Goal: Information Seeking & Learning: Learn about a topic

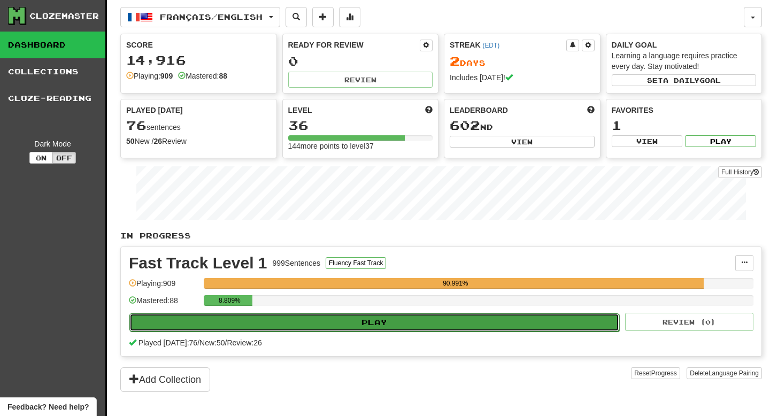
click at [314, 317] on button "Play" at bounding box center [374, 322] width 490 height 18
select select "**"
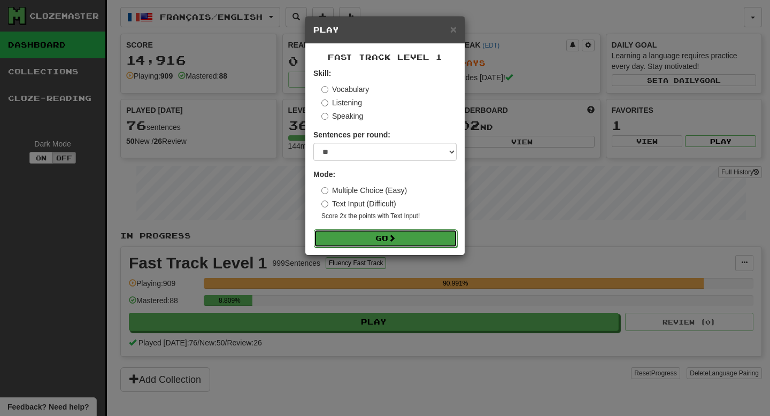
click at [368, 232] on button "Go" at bounding box center [385, 238] width 143 height 18
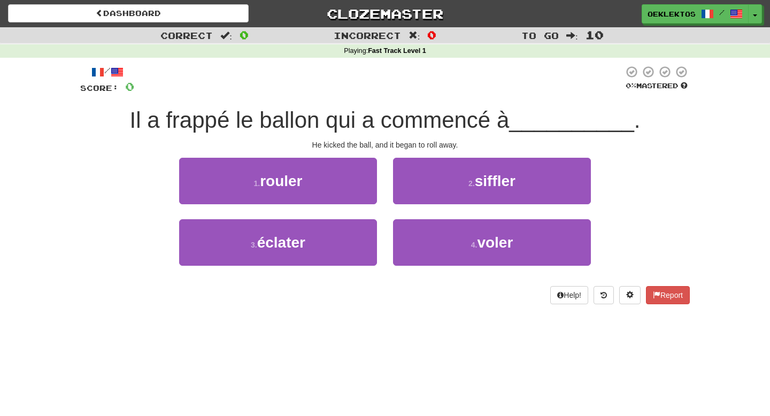
click at [334, 134] on div "Il a frappé le ballon qui a commencé à __________ ." at bounding box center [384, 120] width 609 height 29
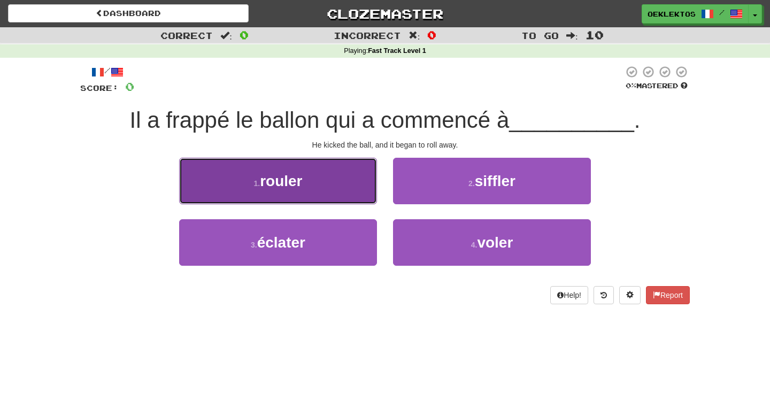
click at [310, 180] on button "1 . [GEOGRAPHIC_DATA]" at bounding box center [278, 181] width 198 height 46
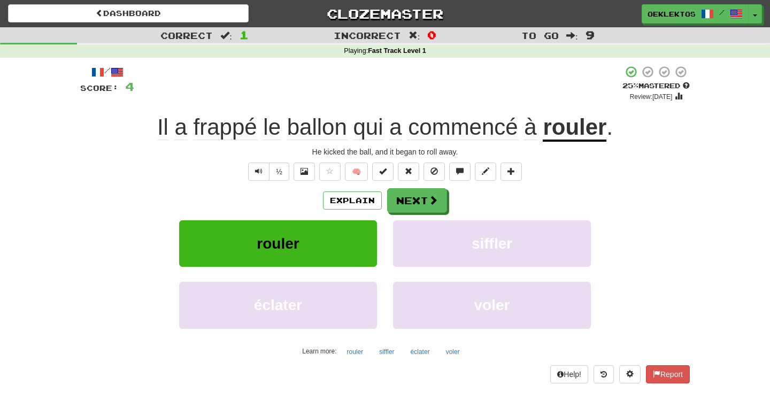
click at [569, 178] on div "½ 🧠" at bounding box center [384, 171] width 609 height 18
click at [373, 123] on span "qui" at bounding box center [368, 127] width 30 height 26
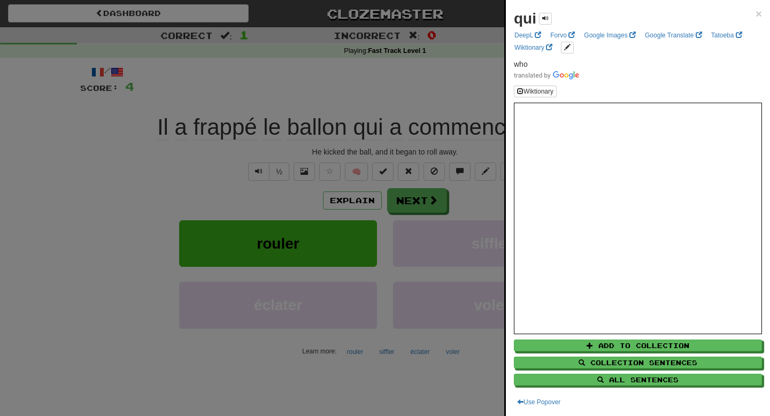
click at [763, 13] on div "qui × DeepL Forvo Google Images Google Translate Tatoeba Wiktionary who Wiktion…" at bounding box center [638, 208] width 264 height 416
click at [431, 205] on div at bounding box center [385, 208] width 770 height 416
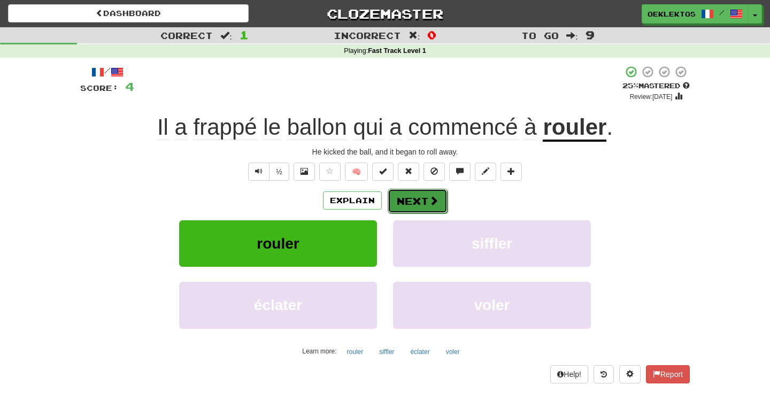
click at [434, 205] on span at bounding box center [434, 201] width 10 height 10
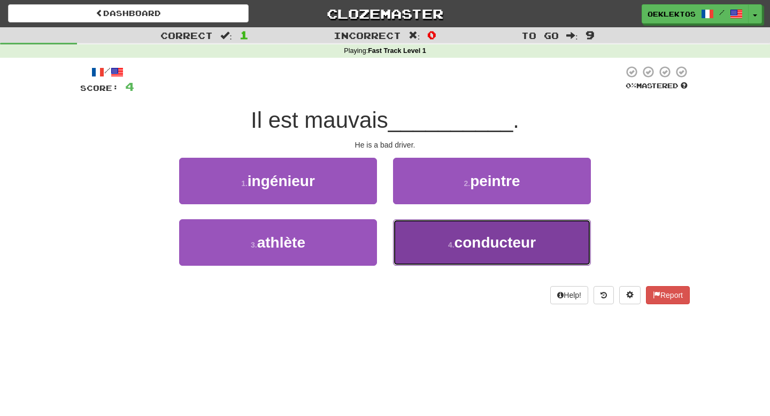
click at [479, 245] on span "conducteur" at bounding box center [494, 242] width 81 height 17
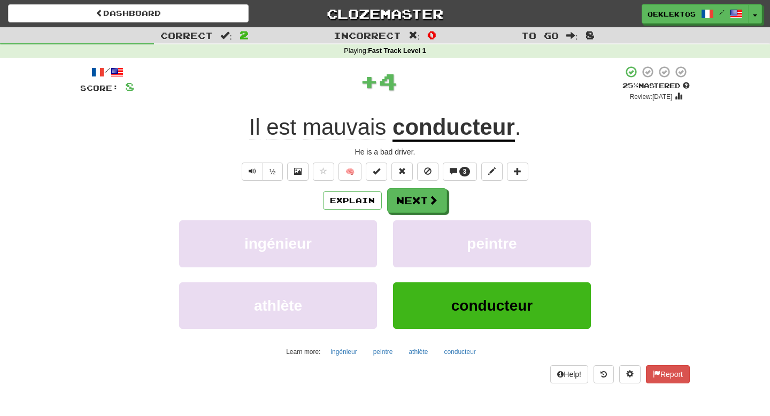
click at [356, 126] on span "mauvais" at bounding box center [343, 127] width 83 height 26
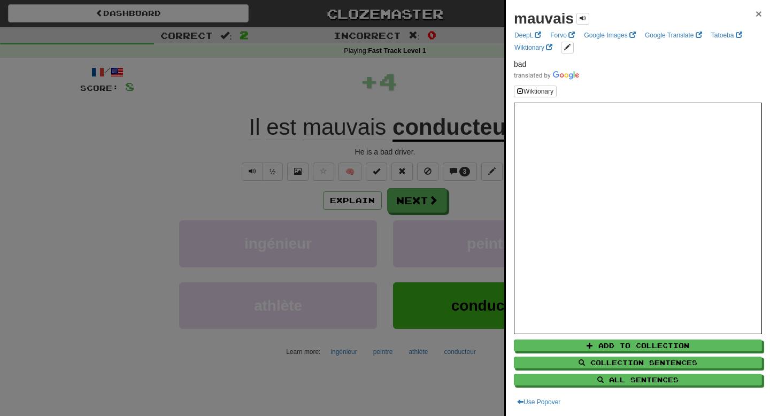
click at [756, 12] on span "×" at bounding box center [758, 13] width 6 height 12
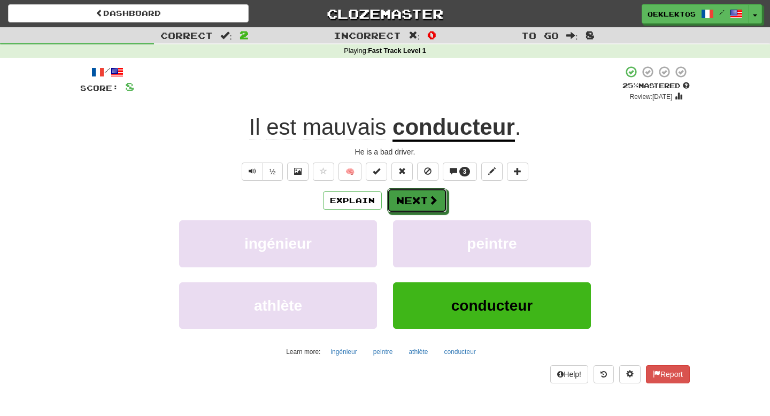
click at [429, 195] on span at bounding box center [433, 200] width 10 height 10
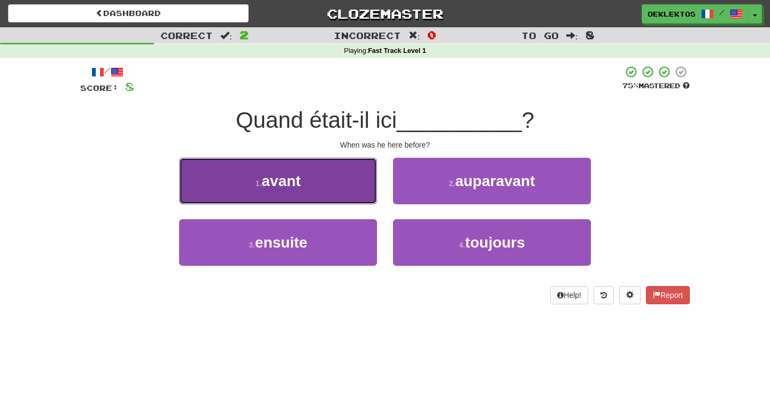
click at [331, 167] on button "1 . avant" at bounding box center [278, 181] width 198 height 46
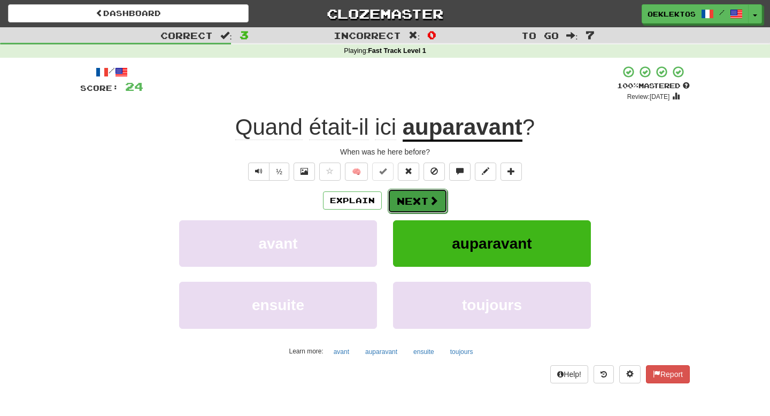
click at [415, 205] on button "Next" at bounding box center [417, 201] width 60 height 25
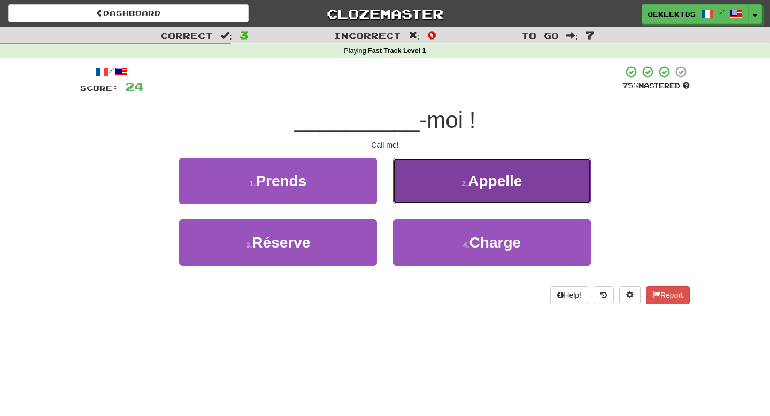
click at [484, 181] on span "Appelle" at bounding box center [495, 181] width 54 height 17
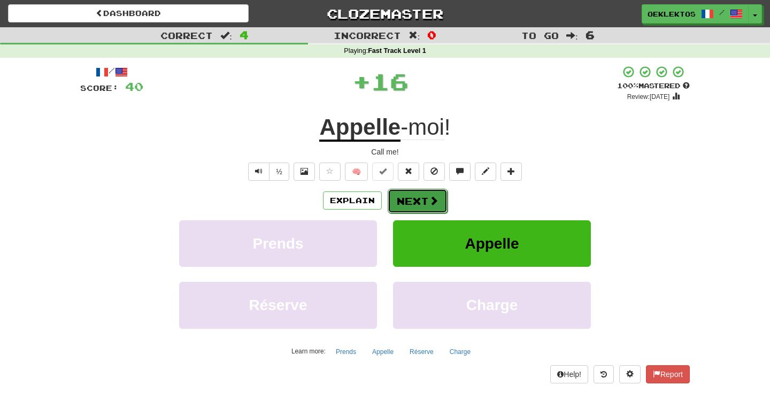
click at [408, 203] on button "Next" at bounding box center [417, 201] width 60 height 25
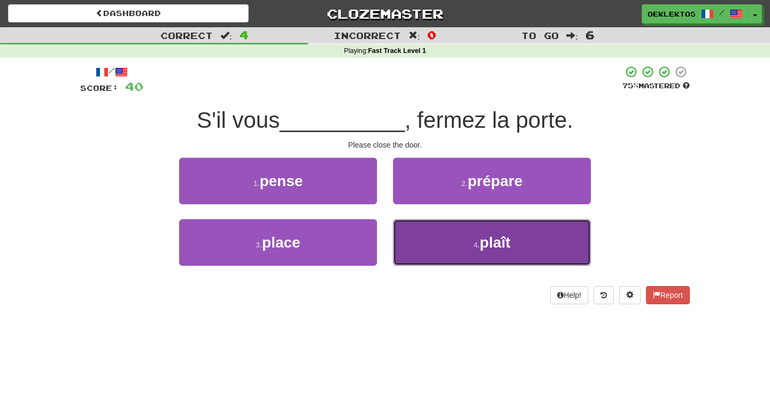
click at [462, 239] on button "4 . plaît" at bounding box center [492, 242] width 198 height 46
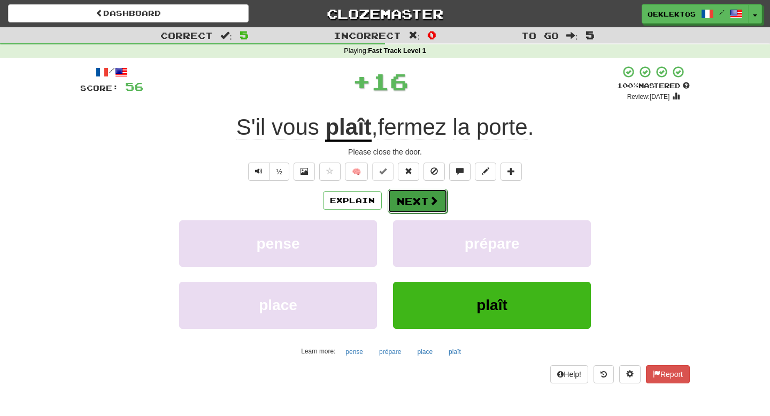
click at [423, 192] on button "Next" at bounding box center [417, 201] width 60 height 25
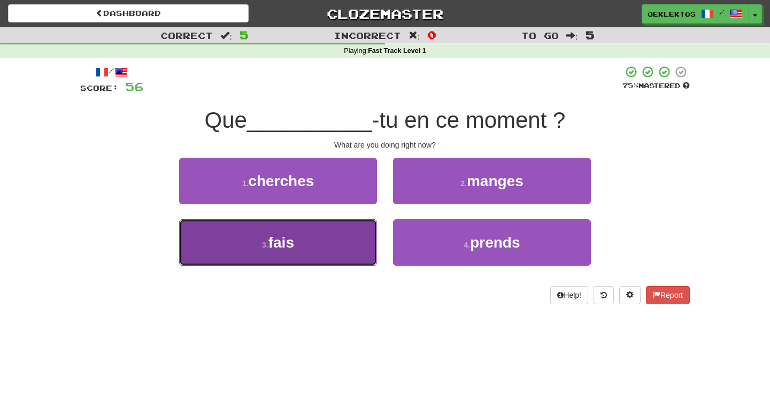
click at [327, 254] on button "3 . fais" at bounding box center [278, 242] width 198 height 46
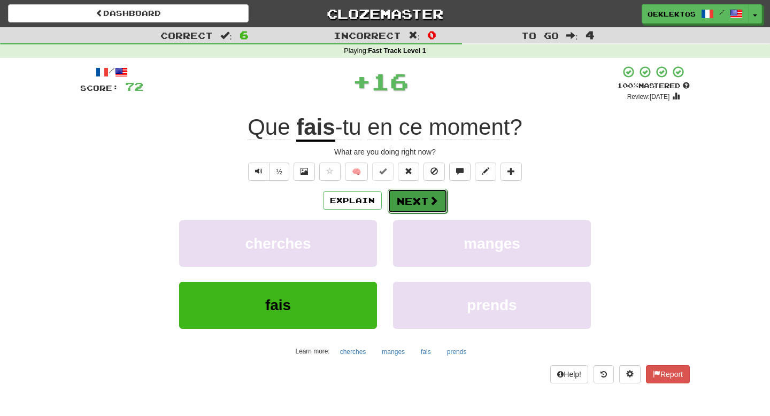
click at [423, 201] on button "Next" at bounding box center [417, 201] width 60 height 25
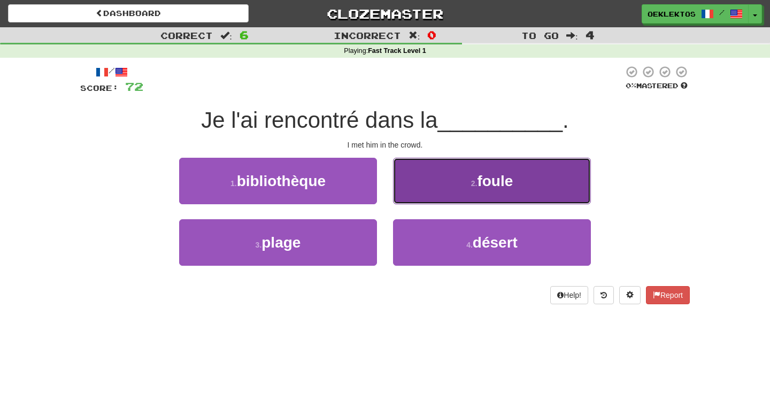
click at [457, 182] on button "2 . foule" at bounding box center [492, 181] width 198 height 46
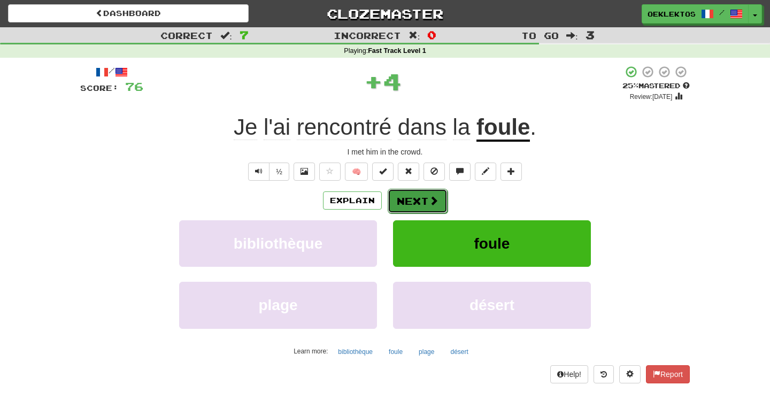
click at [419, 212] on button "Next" at bounding box center [417, 201] width 60 height 25
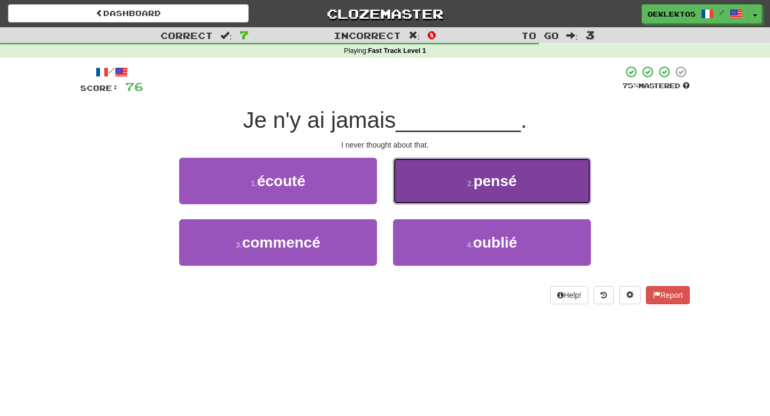
click at [482, 185] on span "pensé" at bounding box center [494, 181] width 43 height 17
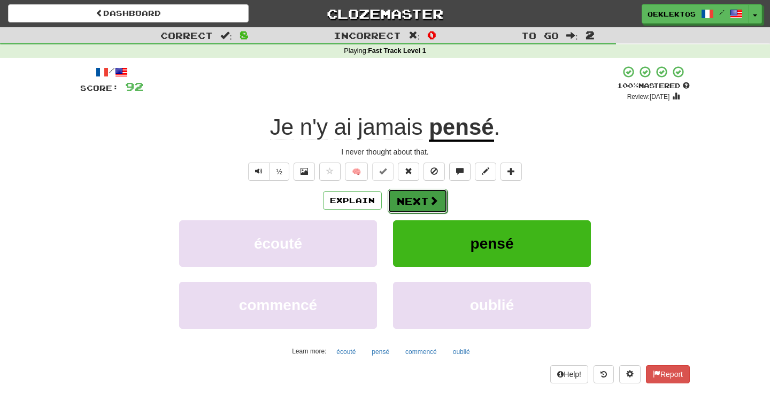
click at [431, 198] on span at bounding box center [434, 201] width 10 height 10
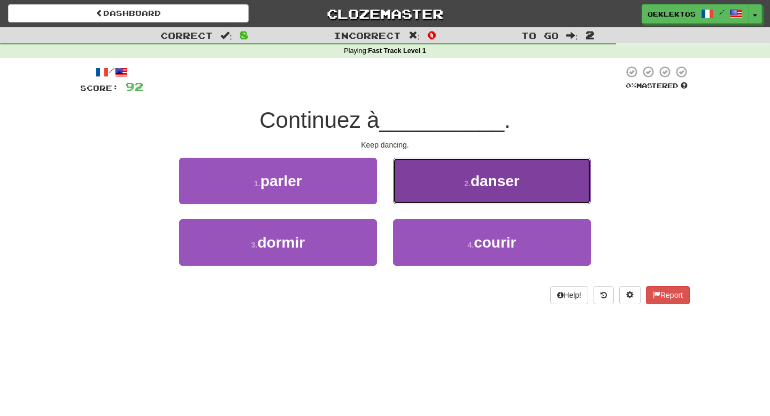
click at [484, 173] on span "danser" at bounding box center [494, 181] width 49 height 17
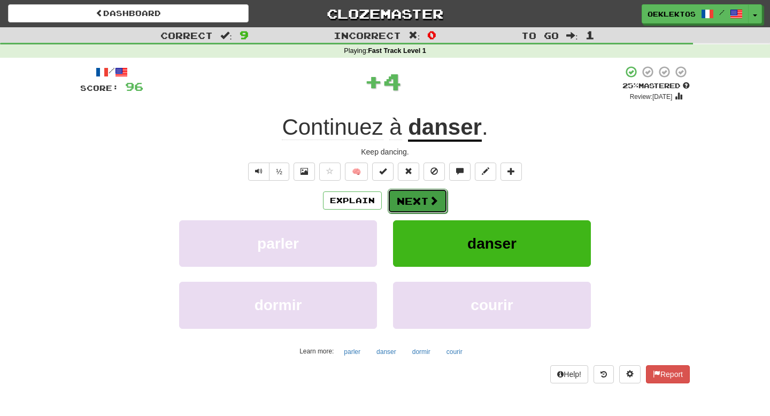
click at [418, 200] on button "Next" at bounding box center [417, 201] width 60 height 25
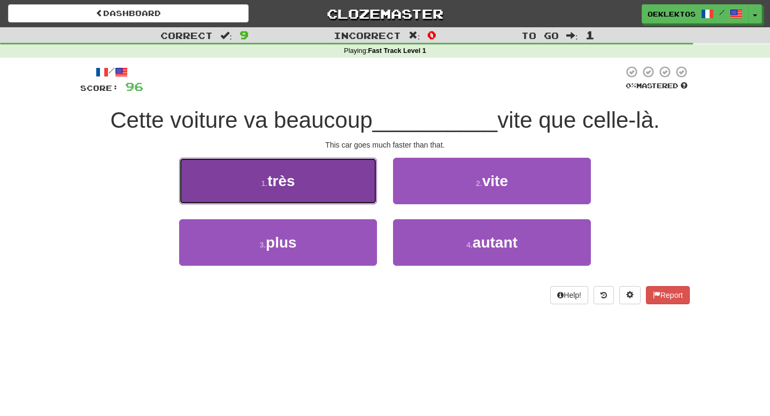
click at [317, 182] on button "1 . très" at bounding box center [278, 181] width 198 height 46
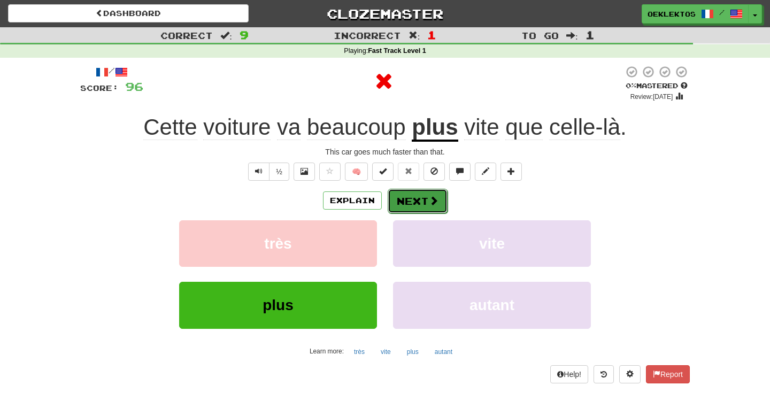
click at [422, 207] on button "Next" at bounding box center [417, 201] width 60 height 25
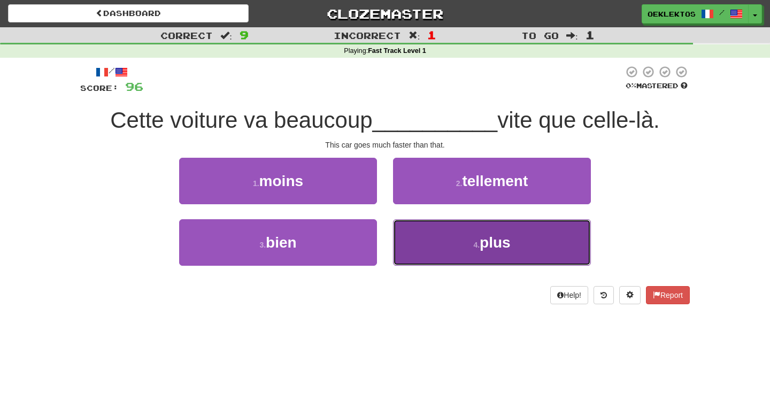
click at [528, 237] on button "4 . plus" at bounding box center [492, 242] width 198 height 46
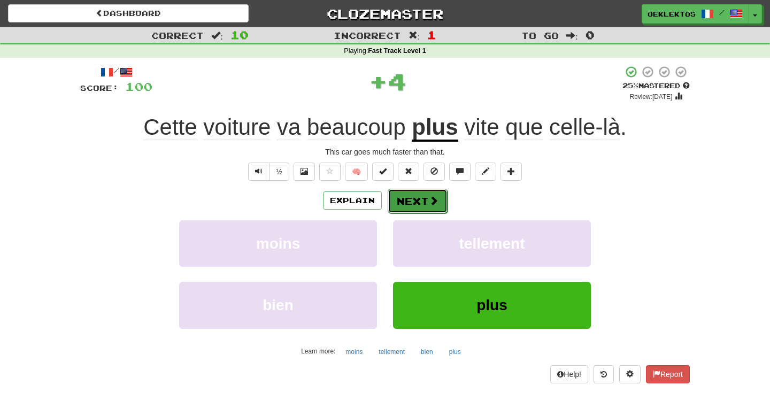
click at [434, 201] on span at bounding box center [434, 201] width 10 height 10
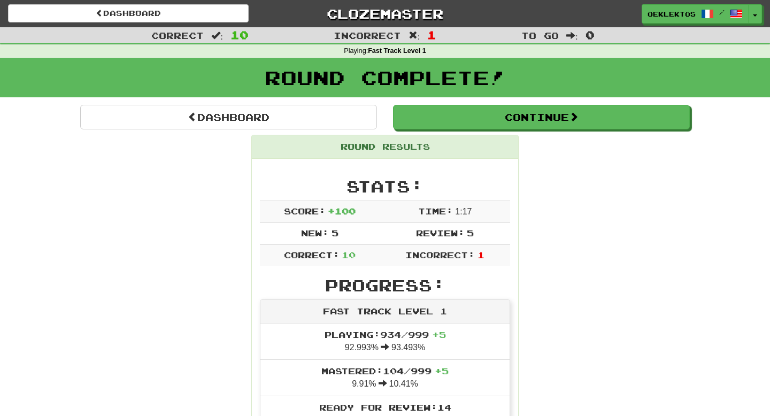
click at [487, 103] on div "Round Complete!" at bounding box center [385, 81] width 770 height 47
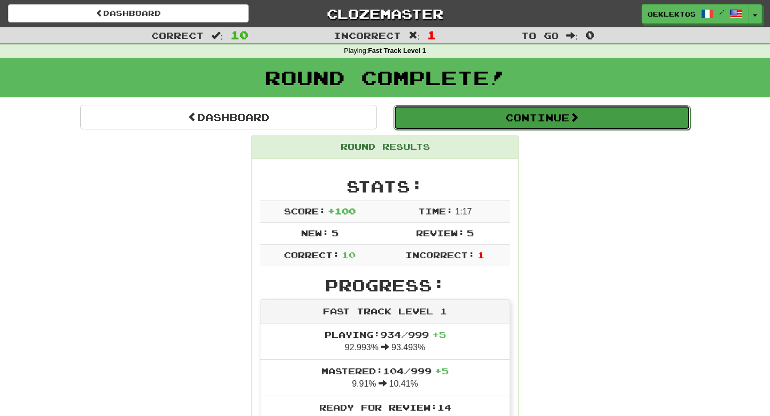
click at [484, 119] on button "Continue" at bounding box center [541, 117] width 297 height 25
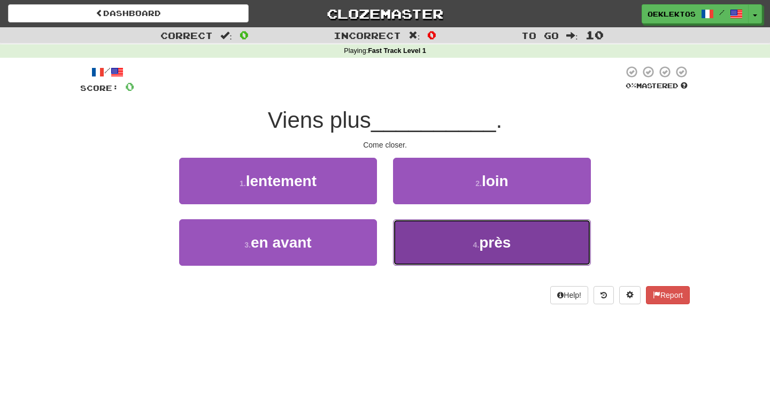
click at [474, 249] on button "4 . près" at bounding box center [492, 242] width 198 height 46
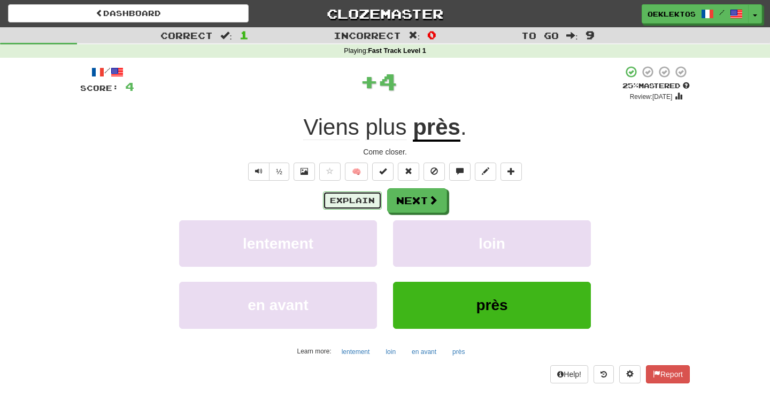
click at [364, 202] on button "Explain" at bounding box center [352, 200] width 59 height 18
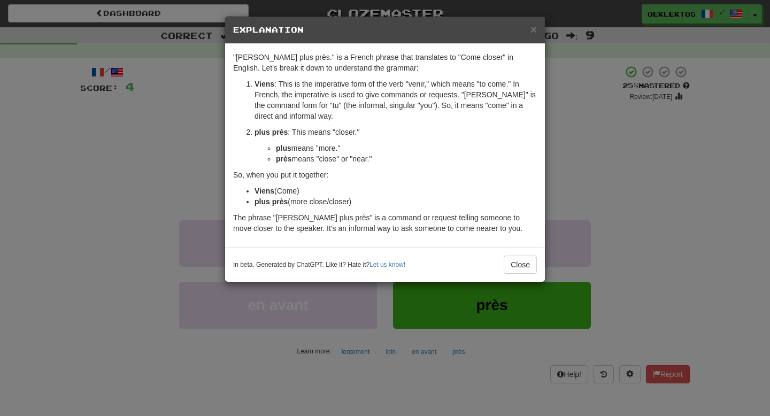
click at [529, 29] on h5 "Explanation" at bounding box center [385, 30] width 304 height 11
click at [537, 28] on div "× Explanation" at bounding box center [385, 30] width 320 height 27
click at [531, 25] on span "×" at bounding box center [533, 29] width 6 height 12
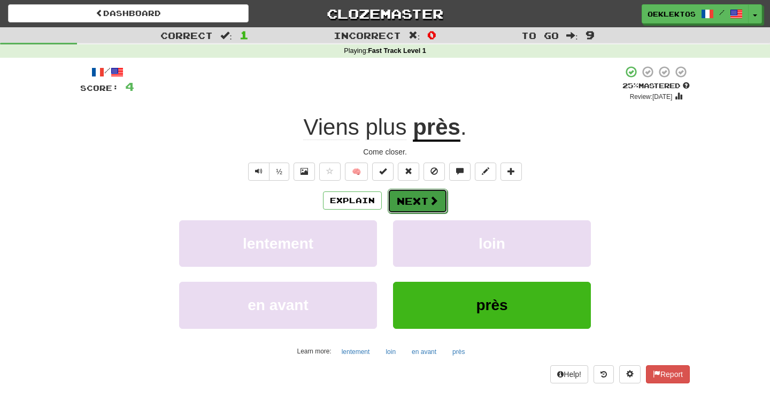
click at [423, 202] on button "Next" at bounding box center [417, 201] width 60 height 25
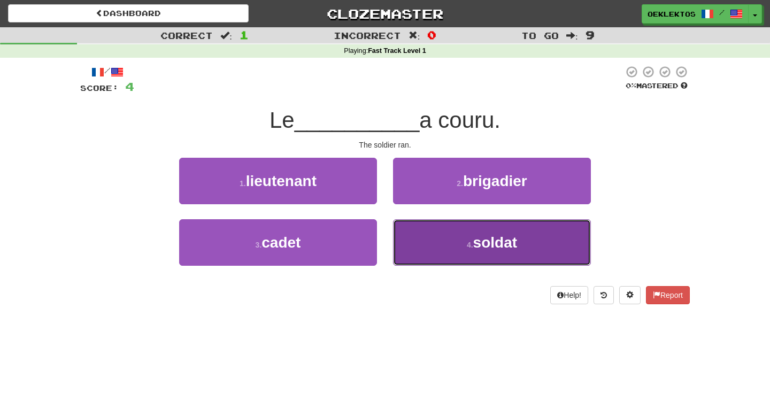
click at [467, 244] on small "4 ." at bounding box center [470, 244] width 6 height 9
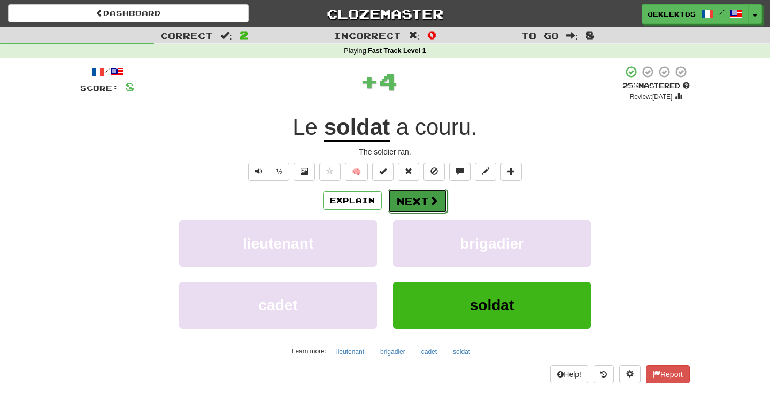
click at [433, 205] on span at bounding box center [434, 201] width 10 height 10
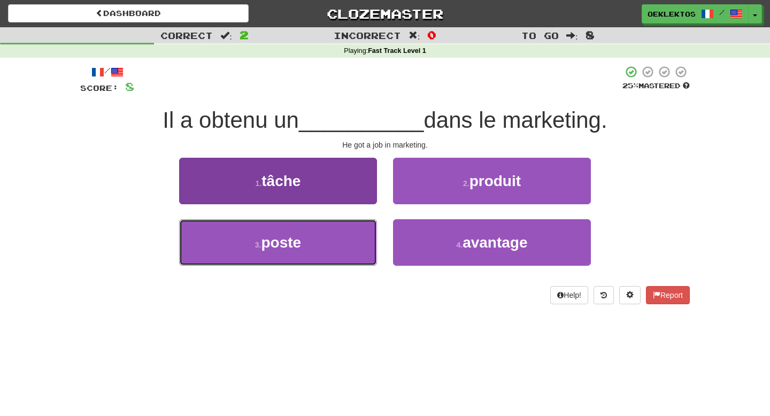
click at [333, 243] on button "3 . poste" at bounding box center [278, 242] width 198 height 46
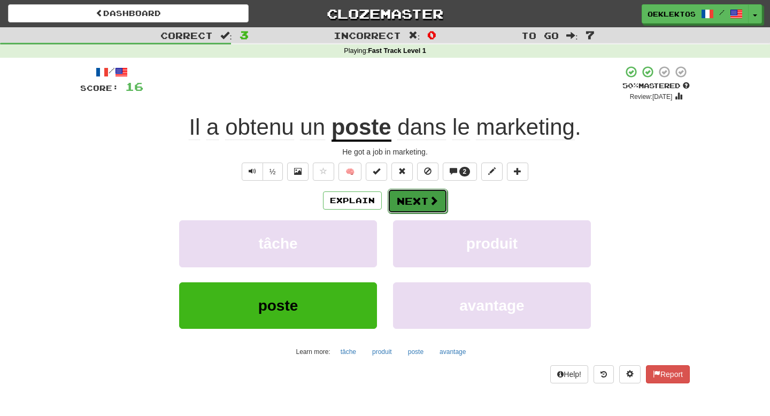
click at [406, 206] on button "Next" at bounding box center [417, 201] width 60 height 25
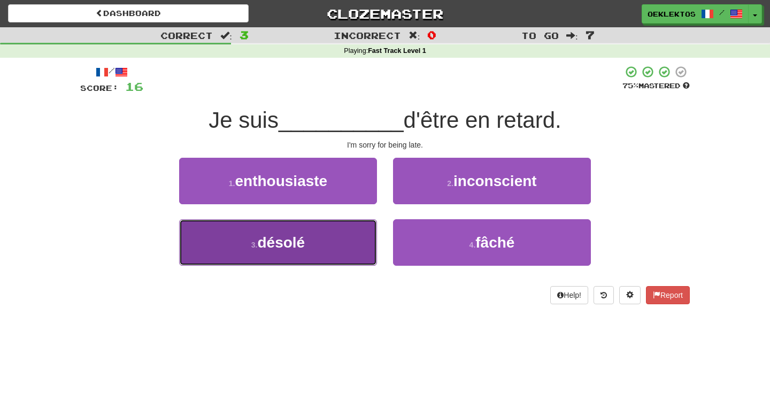
click at [294, 244] on span "désolé" at bounding box center [281, 242] width 48 height 17
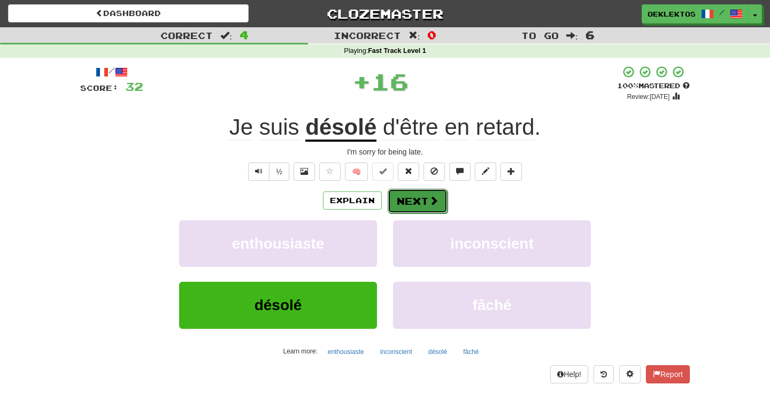
click at [431, 199] on span at bounding box center [434, 201] width 10 height 10
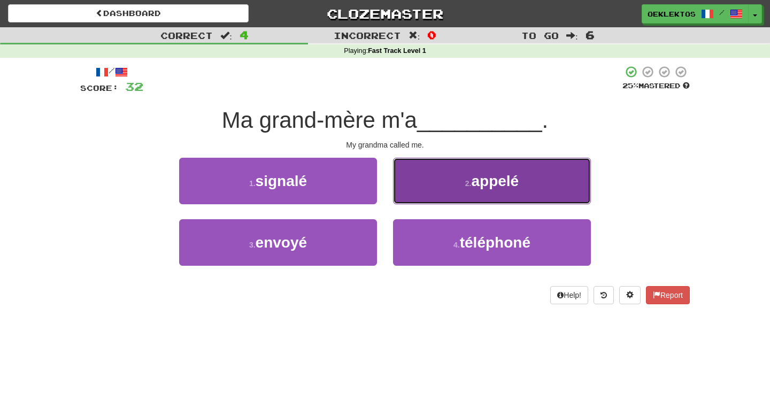
click at [499, 195] on button "2 . appelé" at bounding box center [492, 181] width 198 height 46
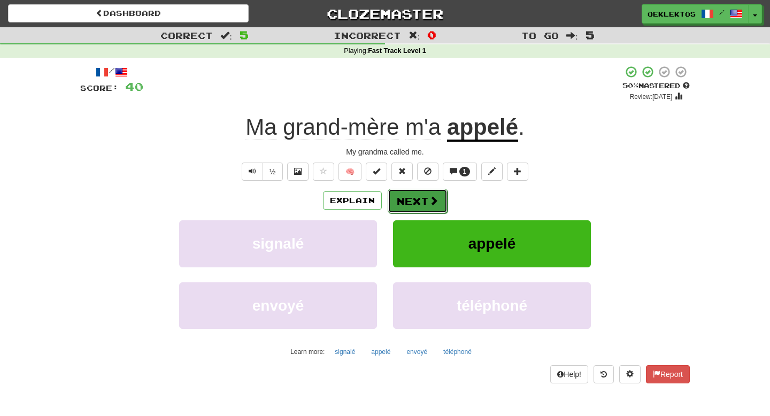
click at [432, 199] on span at bounding box center [434, 201] width 10 height 10
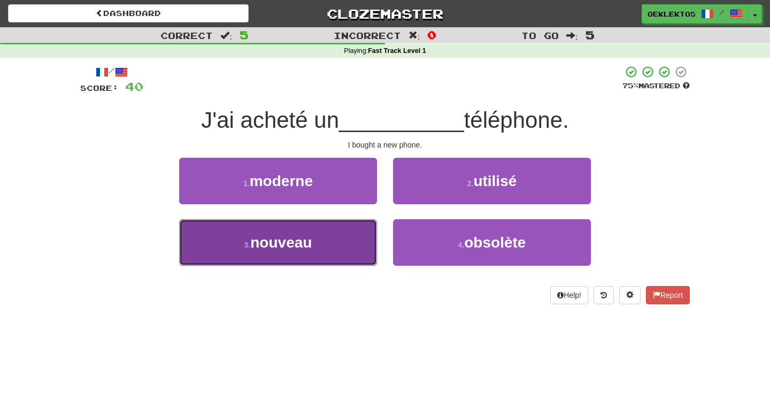
click at [340, 235] on button "3 . nouveau" at bounding box center [278, 242] width 198 height 46
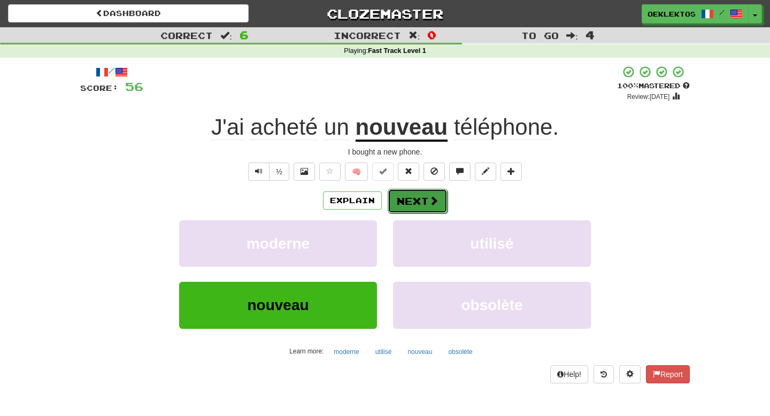
click at [411, 207] on button "Next" at bounding box center [417, 201] width 60 height 25
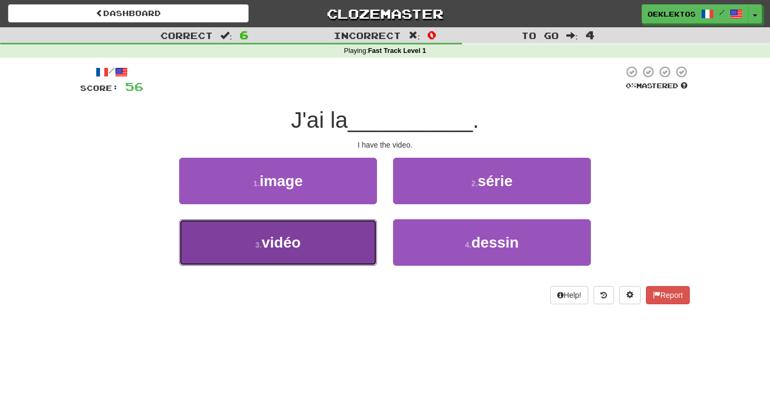
click at [345, 253] on button "3 . vidéo" at bounding box center [278, 242] width 198 height 46
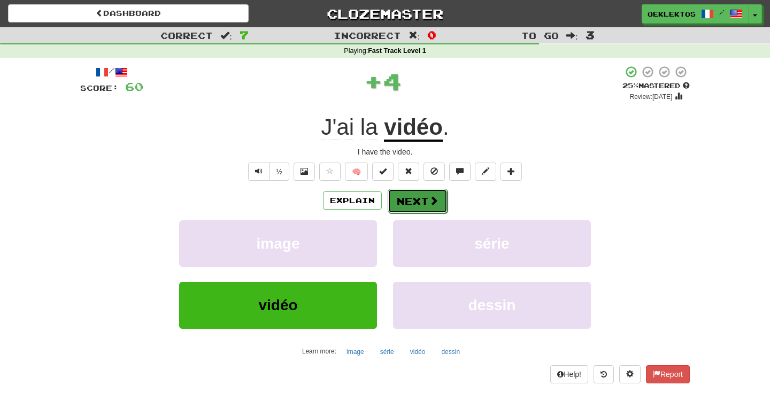
click at [437, 197] on span at bounding box center [434, 201] width 10 height 10
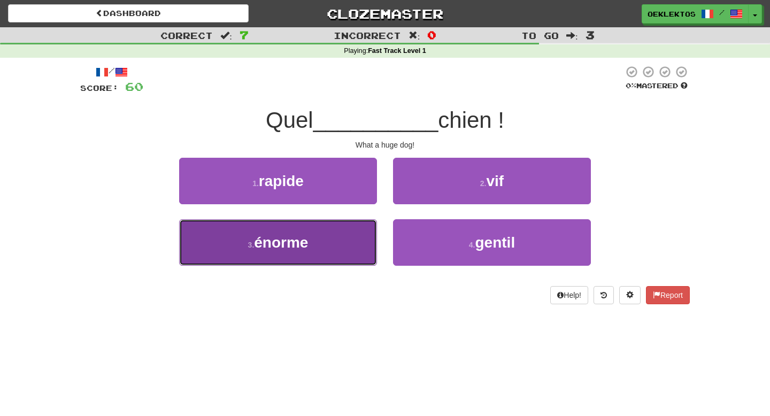
click at [313, 260] on button "3 . énorme" at bounding box center [278, 242] width 198 height 46
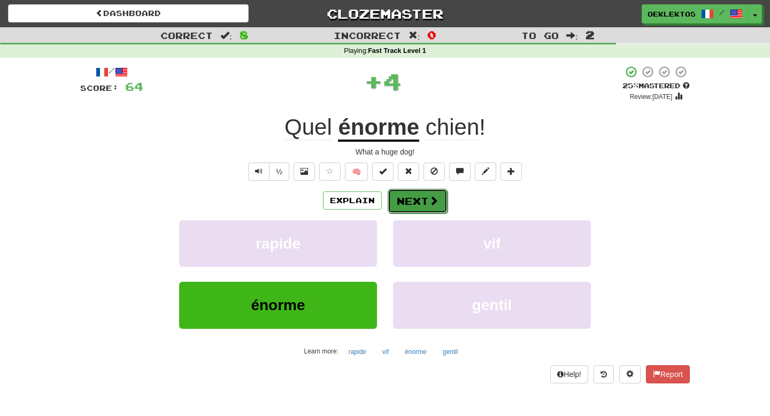
click at [423, 208] on button "Next" at bounding box center [417, 201] width 60 height 25
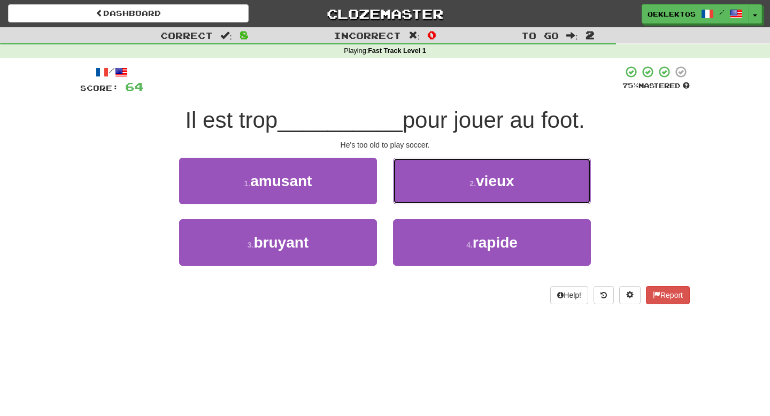
click at [524, 160] on button "2 . vieux" at bounding box center [492, 181] width 198 height 46
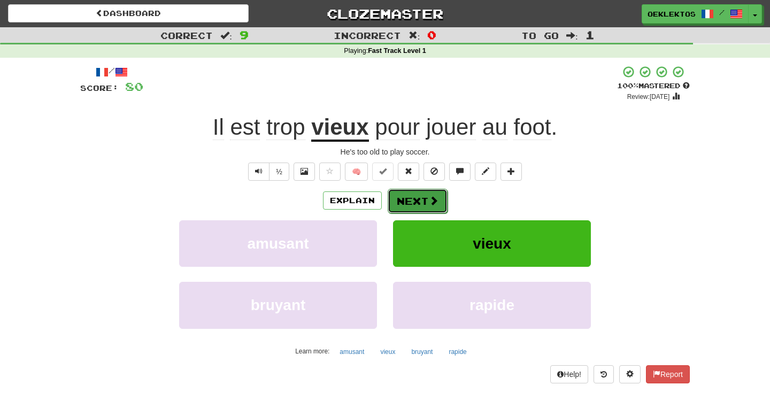
click at [429, 197] on span at bounding box center [434, 201] width 10 height 10
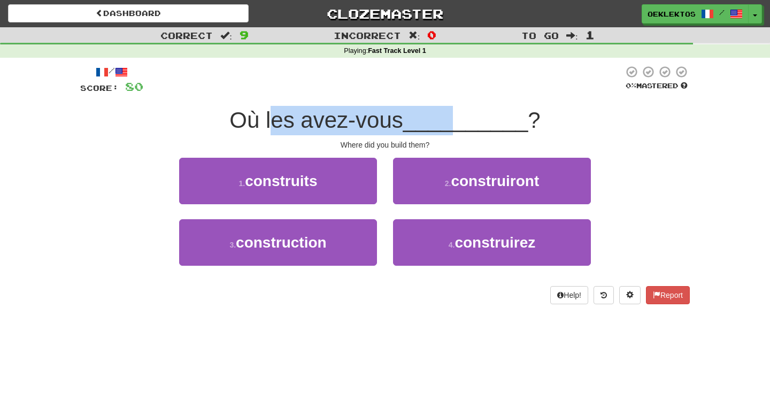
drag, startPoint x: 270, startPoint y: 123, endPoint x: 459, endPoint y: 132, distance: 188.9
click at [459, 132] on div "Où les avez-vous __________ ?" at bounding box center [384, 120] width 609 height 29
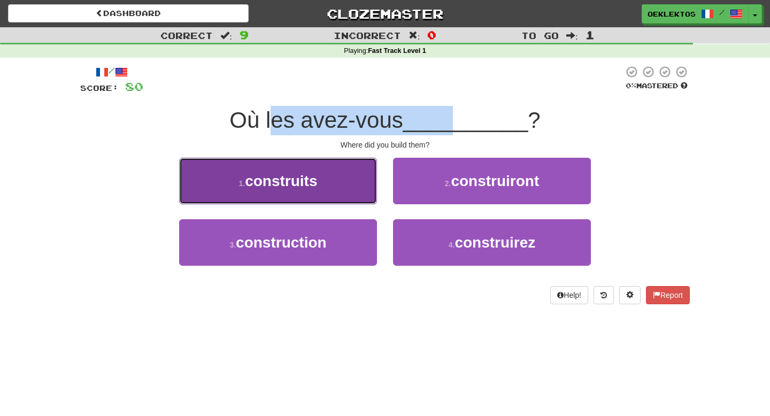
click at [289, 190] on button "1 . construits" at bounding box center [278, 181] width 198 height 46
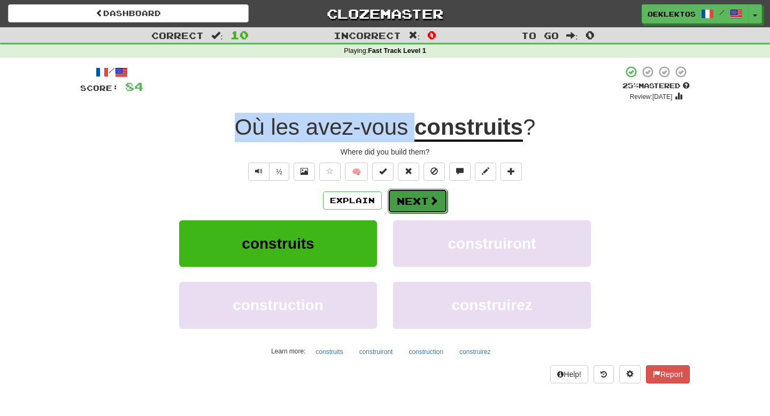
click at [426, 202] on button "Next" at bounding box center [417, 201] width 60 height 25
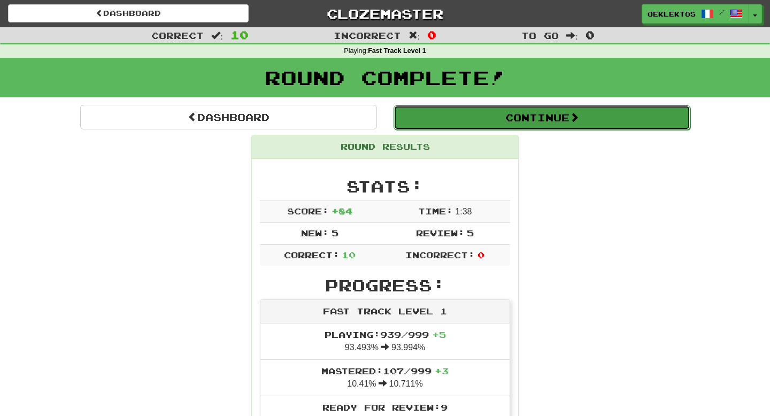
click at [484, 121] on button "Continue" at bounding box center [541, 117] width 297 height 25
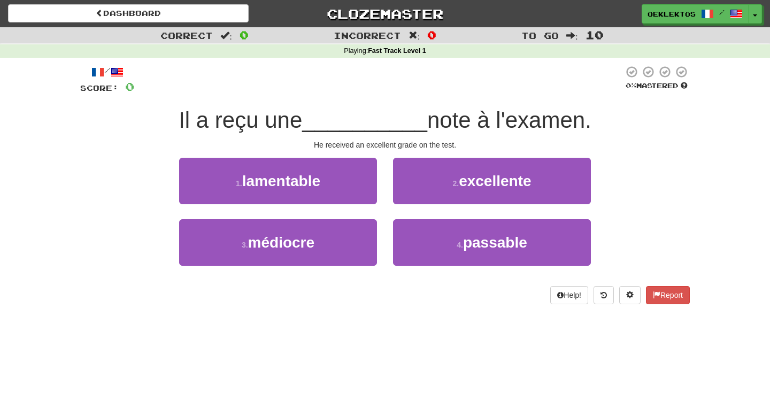
click at [418, 298] on div "Help! Report" at bounding box center [384, 295] width 609 height 18
drag, startPoint x: 217, startPoint y: 119, endPoint x: 238, endPoint y: 119, distance: 21.4
click at [238, 119] on span "Il a reçu une" at bounding box center [240, 119] width 123 height 25
click at [245, 120] on span "Il a reçu une" at bounding box center [240, 119] width 123 height 25
click at [331, 123] on span "__________" at bounding box center [364, 119] width 125 height 25
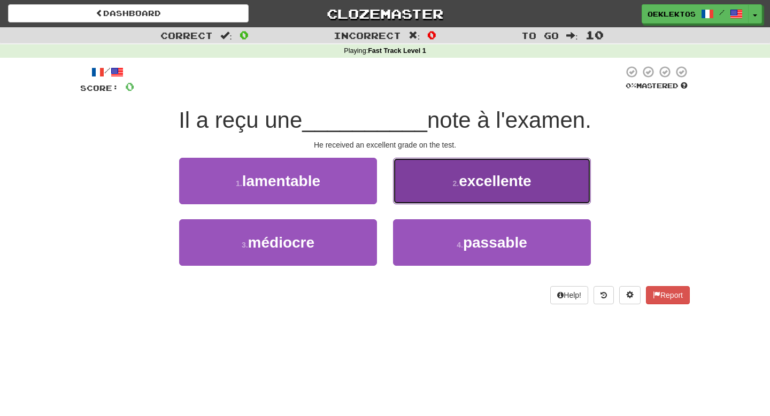
click at [480, 188] on span "excellente" at bounding box center [495, 181] width 72 height 17
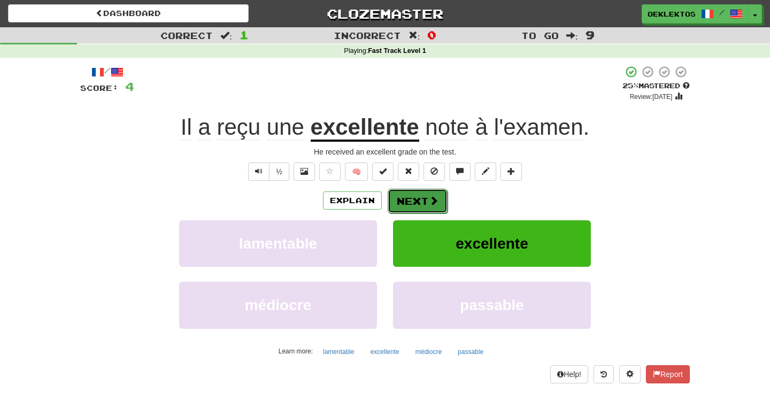
click at [421, 196] on button "Next" at bounding box center [417, 201] width 60 height 25
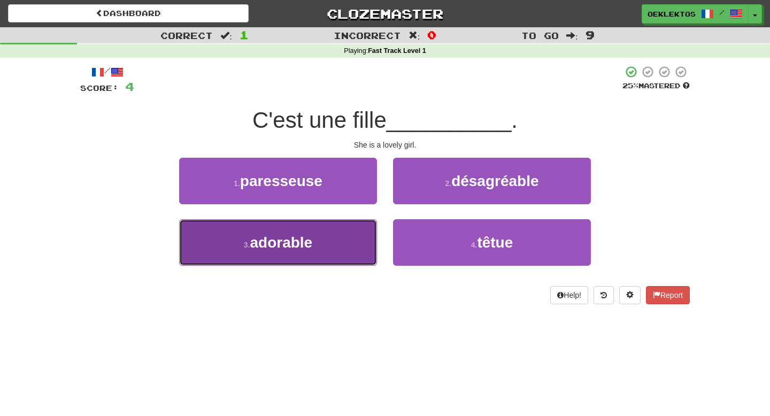
click at [359, 229] on button "3 . adorable" at bounding box center [278, 242] width 198 height 46
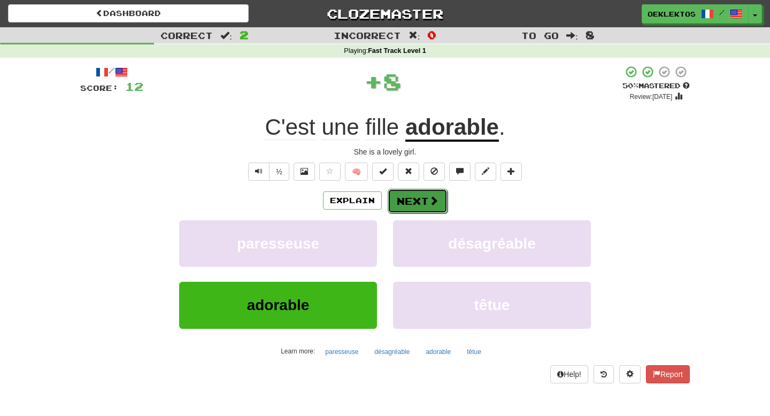
click at [436, 199] on span at bounding box center [434, 201] width 10 height 10
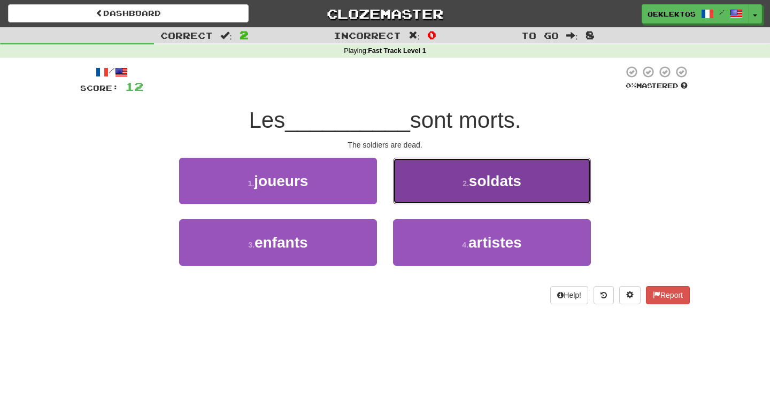
click at [494, 192] on button "2 . soldats" at bounding box center [492, 181] width 198 height 46
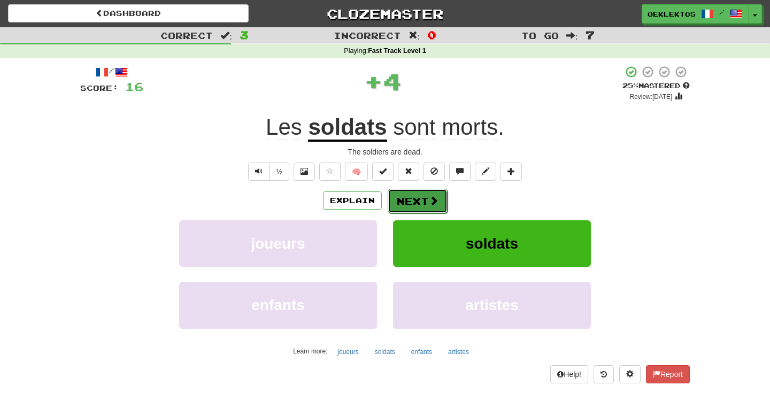
click at [436, 198] on span at bounding box center [434, 201] width 10 height 10
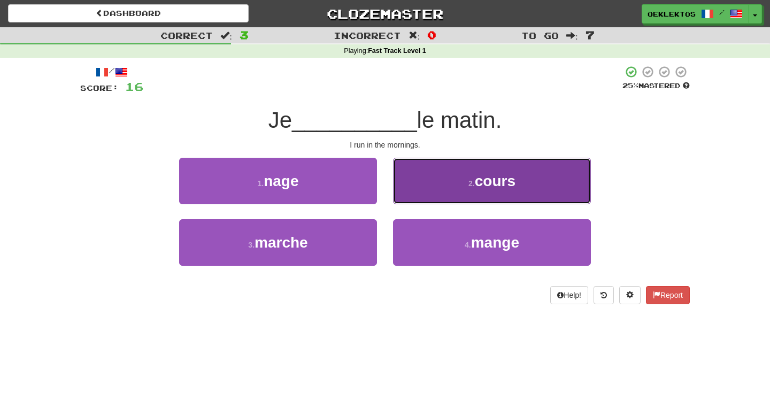
click at [465, 198] on button "2 . cours" at bounding box center [492, 181] width 198 height 46
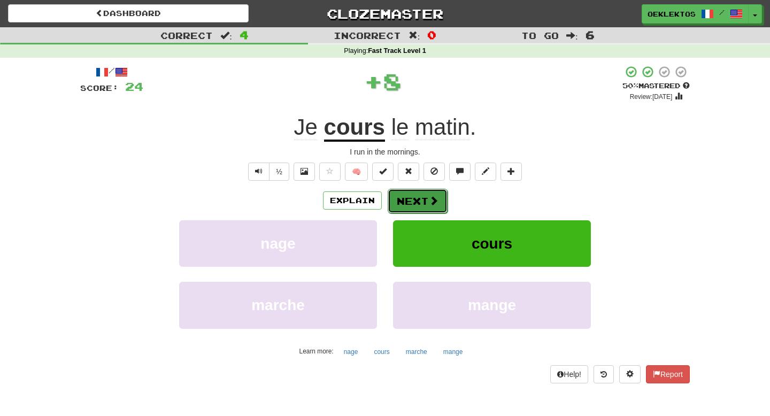
click at [415, 207] on button "Next" at bounding box center [417, 201] width 60 height 25
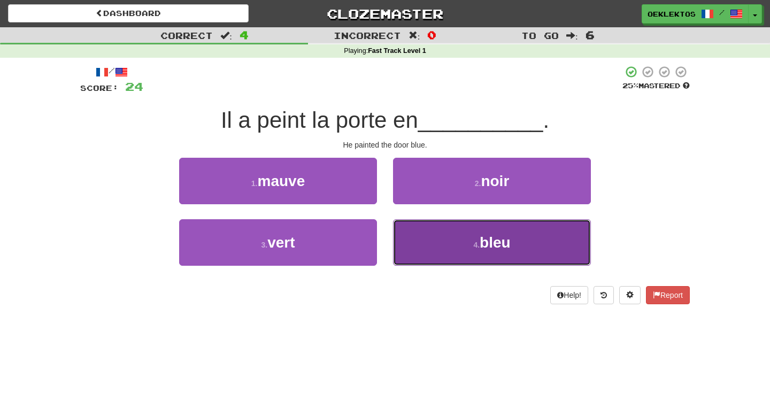
click at [449, 230] on button "4 . bleu" at bounding box center [492, 242] width 198 height 46
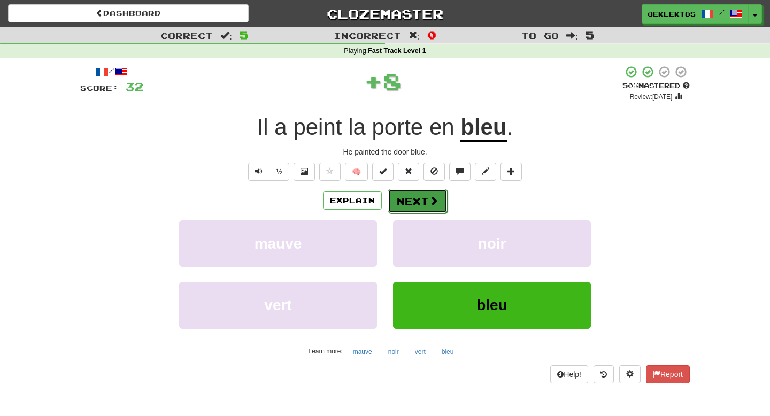
click at [421, 199] on button "Next" at bounding box center [417, 201] width 60 height 25
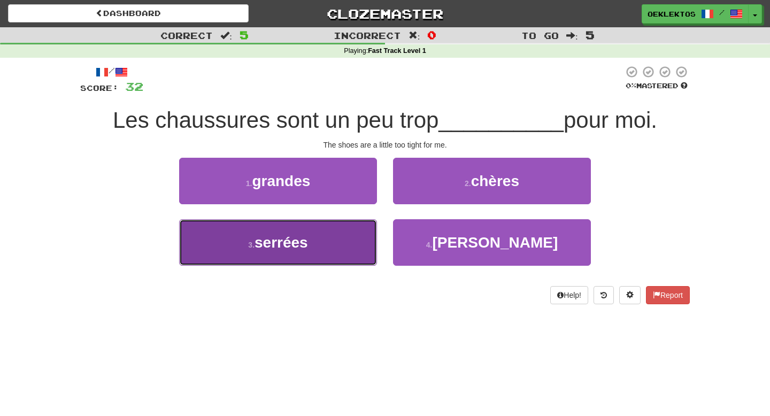
click at [353, 224] on button "3 . serrées" at bounding box center [278, 242] width 198 height 46
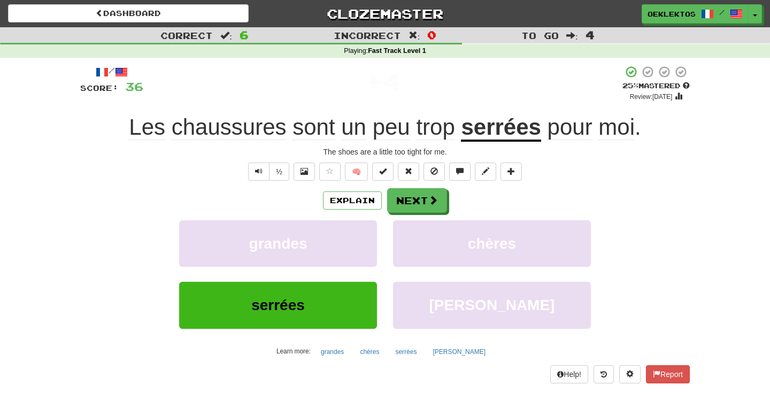
click at [221, 126] on span "chaussures" at bounding box center [229, 127] width 115 height 26
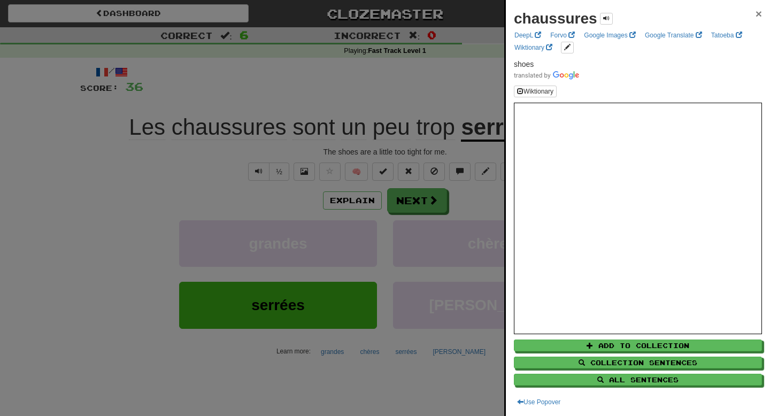
click at [756, 12] on span "×" at bounding box center [758, 13] width 6 height 12
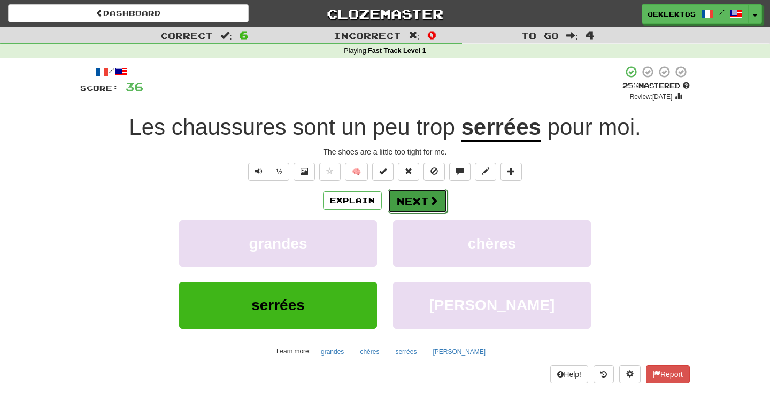
click at [415, 201] on button "Next" at bounding box center [417, 201] width 60 height 25
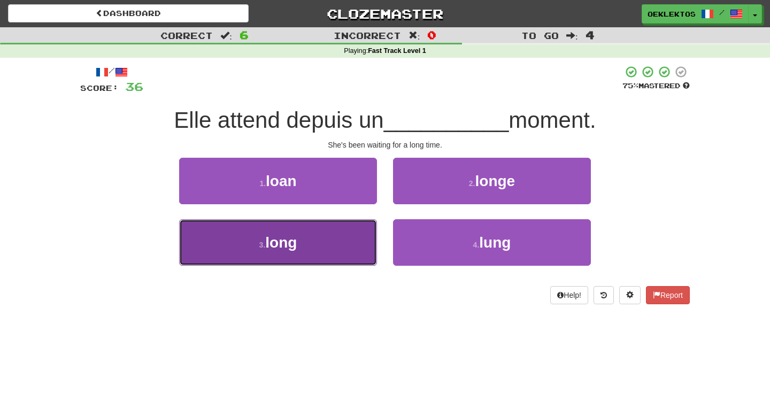
click at [344, 241] on button "3 . long" at bounding box center [278, 242] width 198 height 46
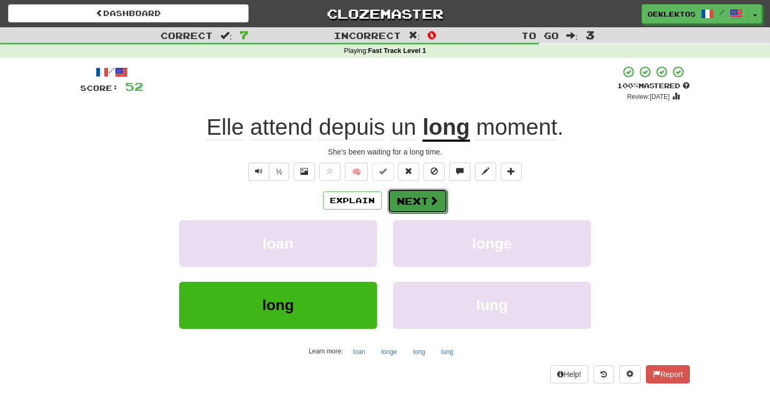
click at [430, 203] on span at bounding box center [434, 201] width 10 height 10
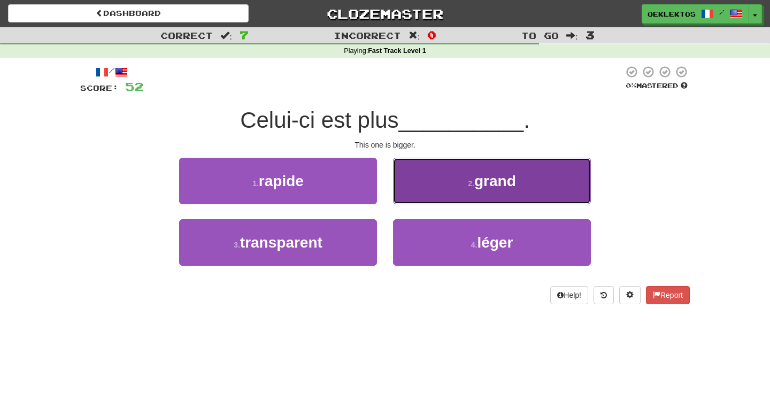
click at [462, 191] on button "2 . grand" at bounding box center [492, 181] width 198 height 46
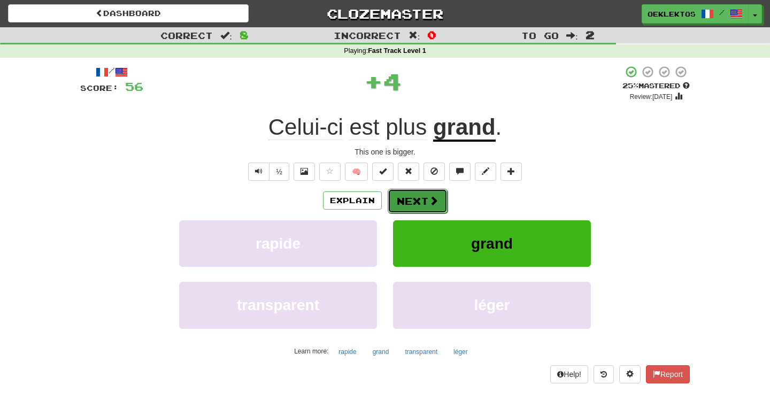
click at [426, 207] on button "Next" at bounding box center [417, 201] width 60 height 25
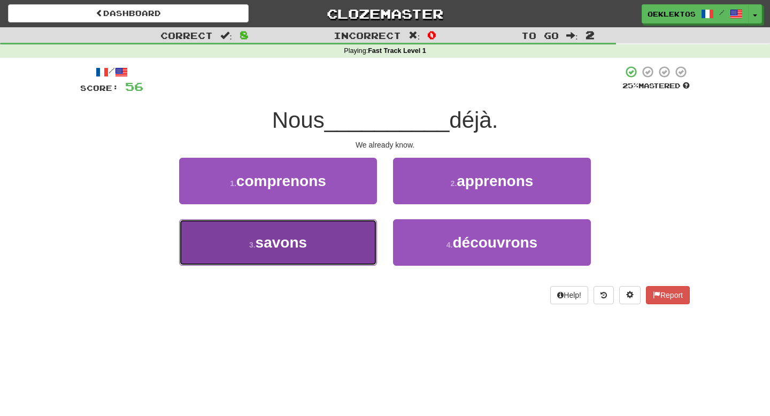
click at [371, 243] on button "3 . [GEOGRAPHIC_DATA]" at bounding box center [278, 242] width 198 height 46
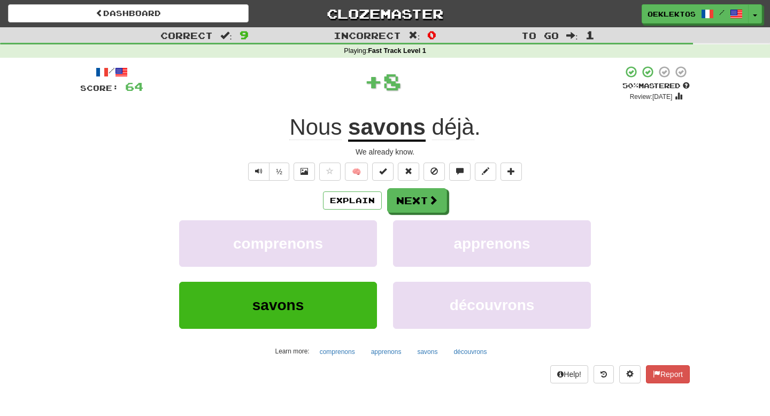
click at [417, 213] on div "Explain Next comprenons apprenons savons découvrons Learn more: comprenons appr…" at bounding box center [384, 274] width 609 height 172
click at [423, 204] on button "Next" at bounding box center [417, 201] width 60 height 25
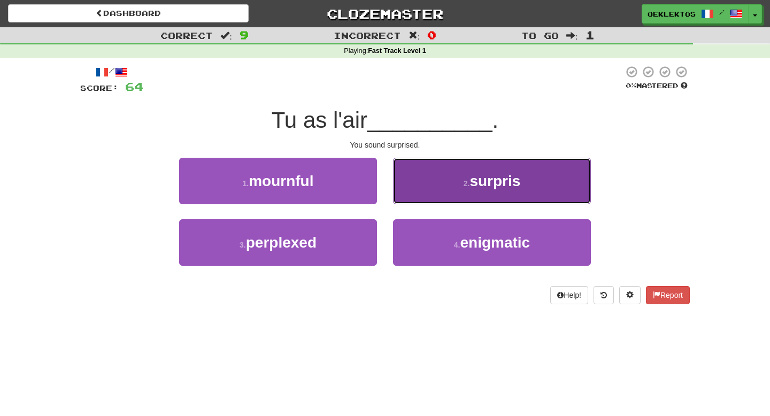
click at [454, 193] on button "2 . surpris" at bounding box center [492, 181] width 198 height 46
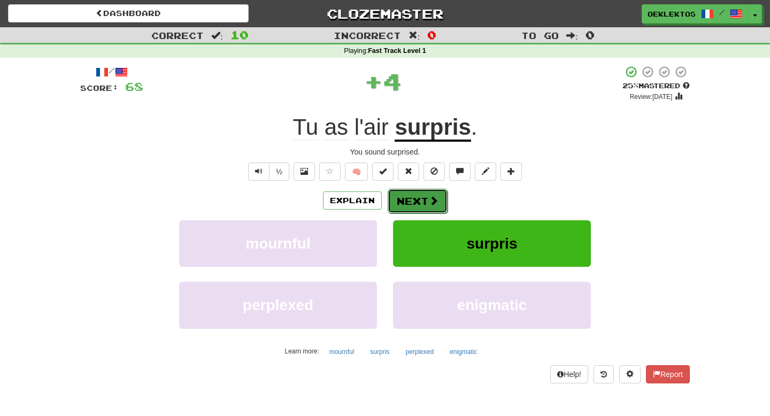
click at [421, 200] on button "Next" at bounding box center [417, 201] width 60 height 25
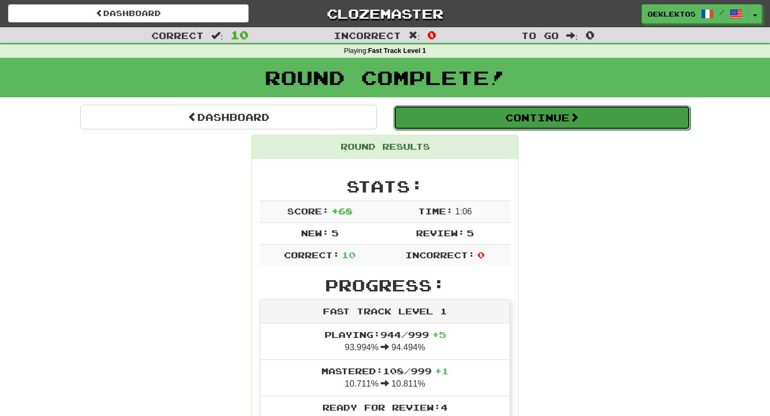
click at [539, 125] on button "Continue" at bounding box center [541, 117] width 297 height 25
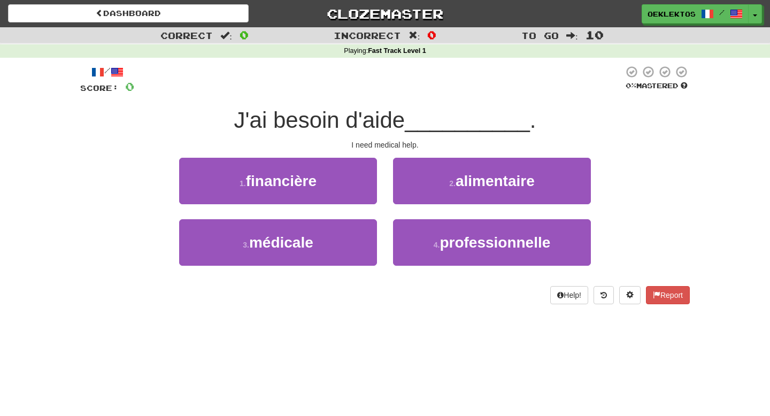
click at [378, 131] on span "J'ai besoin d'aide" at bounding box center [319, 119] width 171 height 25
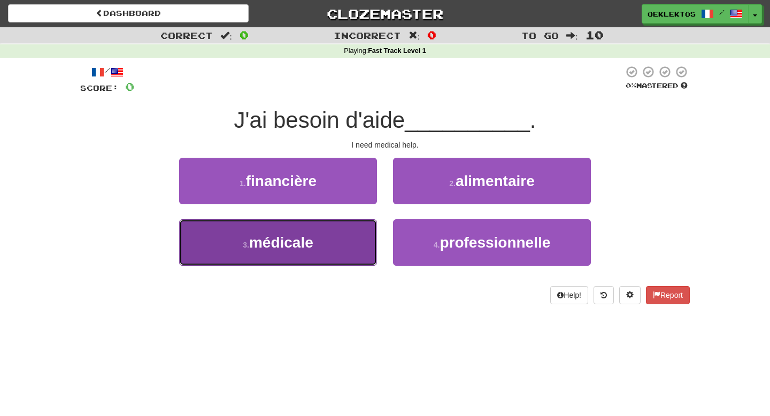
click at [293, 219] on button "3 . médicale" at bounding box center [278, 242] width 198 height 46
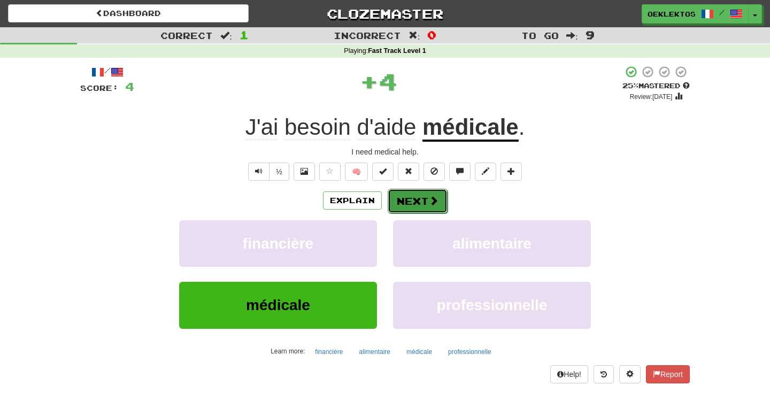
click at [423, 207] on button "Next" at bounding box center [417, 201] width 60 height 25
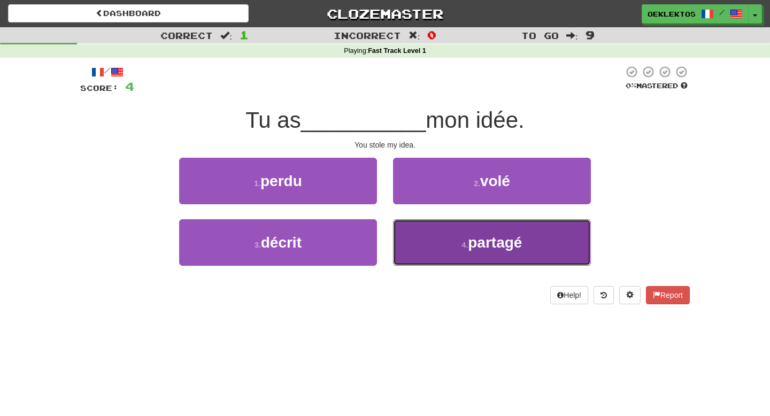
click at [468, 257] on button "4 . partagé" at bounding box center [492, 242] width 198 height 46
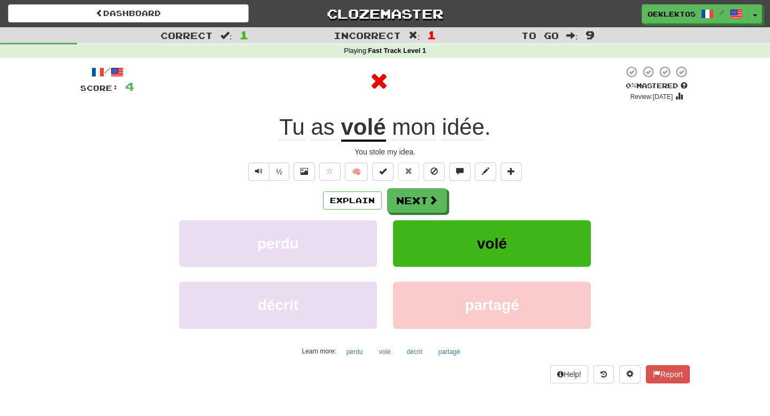
click at [341, 117] on u "volé" at bounding box center [363, 127] width 45 height 27
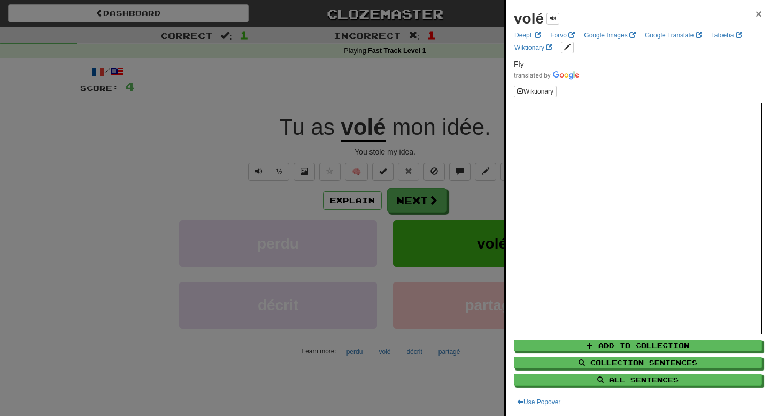
click at [756, 15] on span "×" at bounding box center [758, 13] width 6 height 12
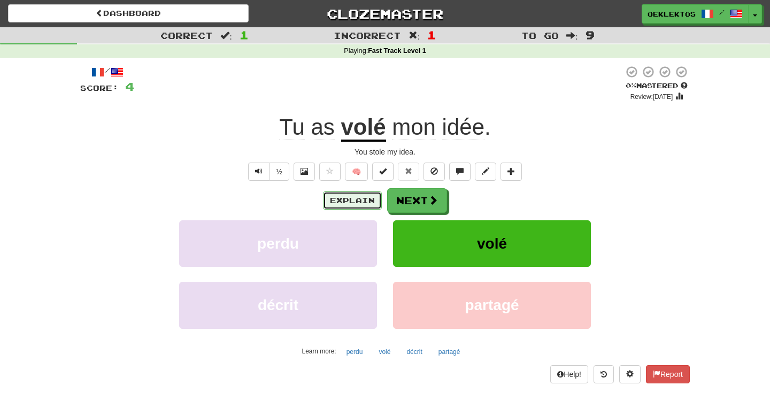
click at [335, 199] on button "Explain" at bounding box center [352, 200] width 59 height 18
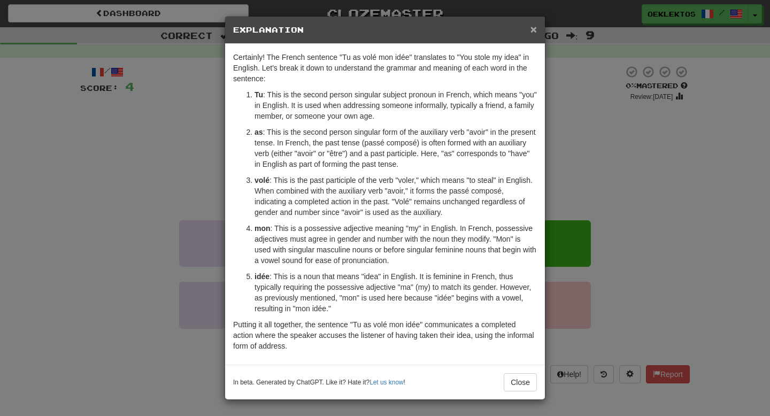
click at [534, 33] on span "×" at bounding box center [533, 29] width 6 height 12
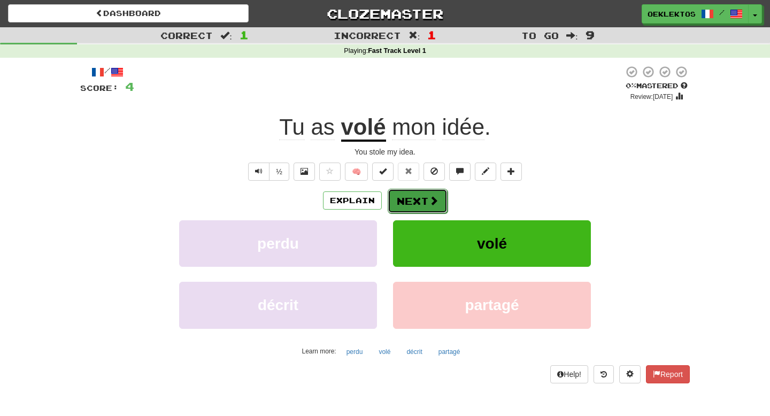
click at [429, 201] on span at bounding box center [434, 201] width 10 height 10
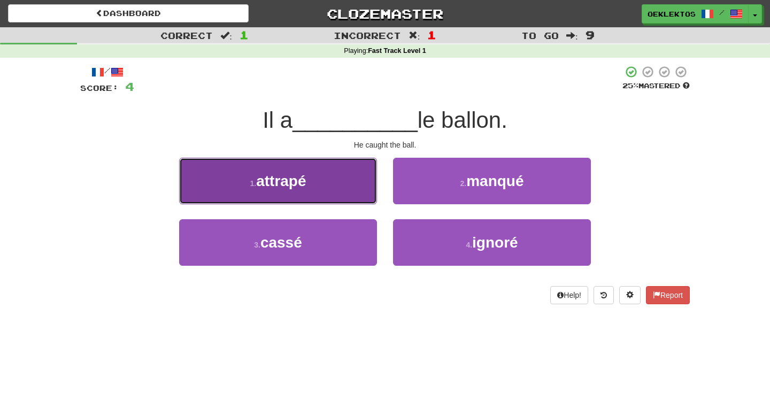
click at [333, 185] on button "1 . attrapé" at bounding box center [278, 181] width 198 height 46
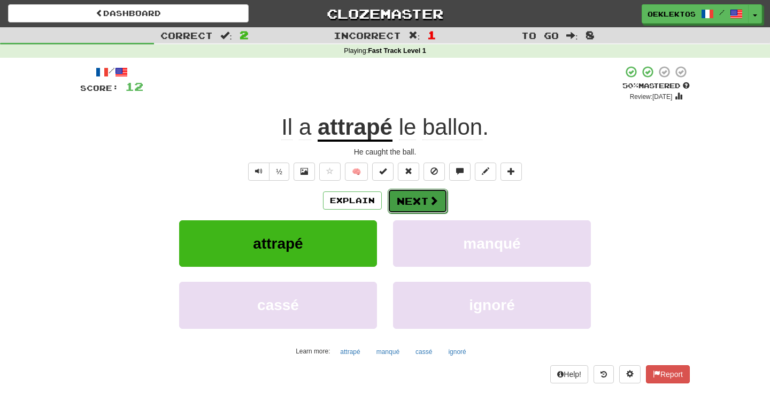
click at [415, 201] on button "Next" at bounding box center [417, 201] width 60 height 25
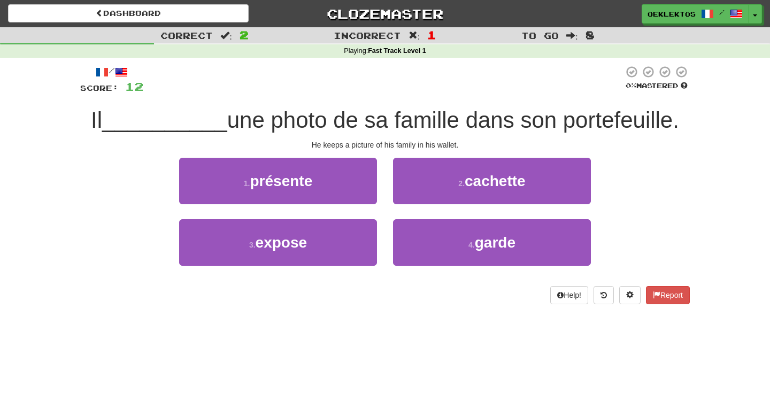
click at [423, 132] on span "une photo de sa famille dans son portefeuille." at bounding box center [453, 119] width 452 height 25
drag, startPoint x: 463, startPoint y: 126, endPoint x: 381, endPoint y: 126, distance: 82.3
click at [381, 126] on span "une photo de sa famille dans son portefeuille." at bounding box center [453, 119] width 452 height 25
click at [364, 337] on div "Dashboard Clozemaster OEklektos / Toggle Dropdown Dashboard Leaderboard Activit…" at bounding box center [385, 208] width 770 height 416
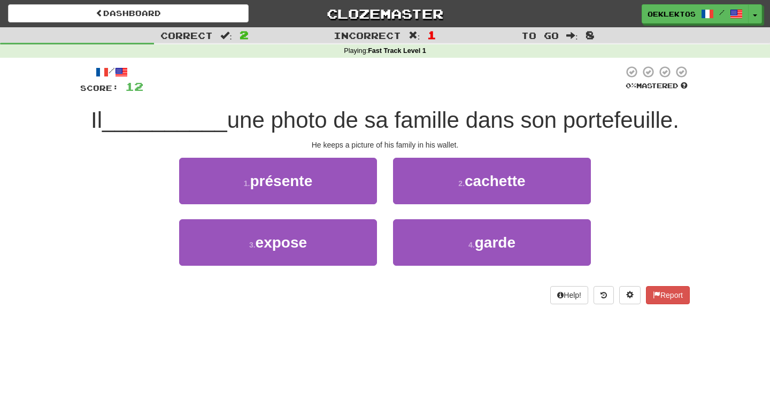
click at [352, 286] on div "Help! Report" at bounding box center [384, 295] width 609 height 18
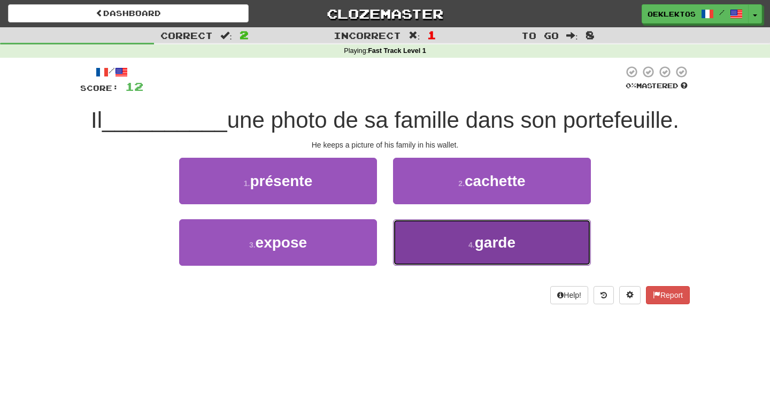
click at [507, 236] on span "garde" at bounding box center [495, 242] width 41 height 17
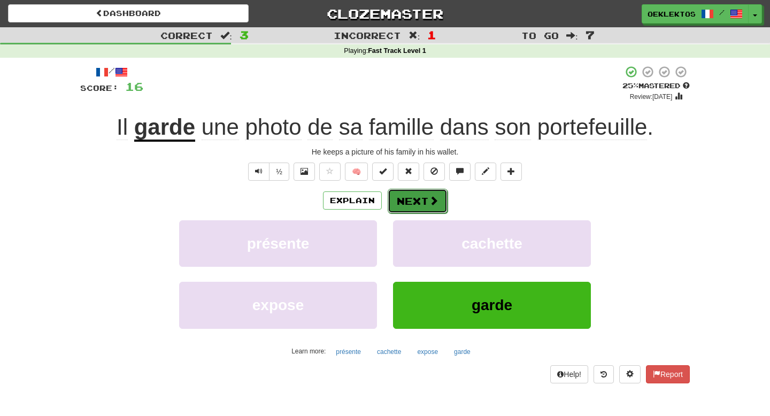
click at [429, 205] on span at bounding box center [434, 201] width 10 height 10
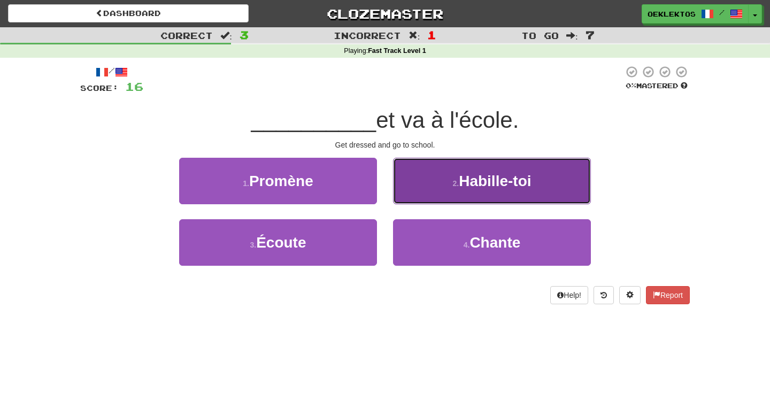
click at [440, 193] on button "2 . Habille-toi" at bounding box center [492, 181] width 198 height 46
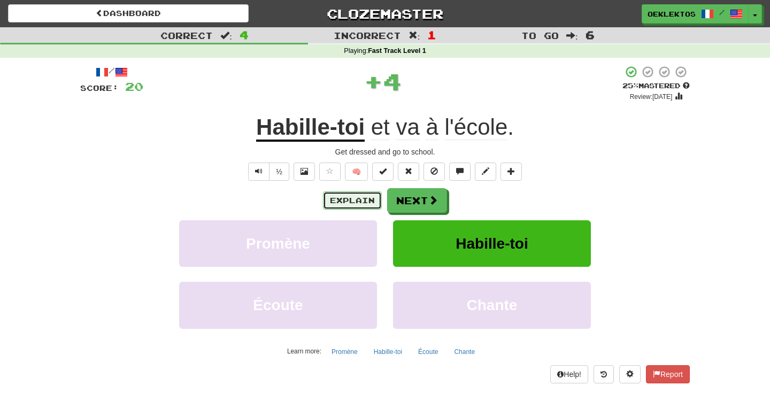
click at [359, 201] on button "Explain" at bounding box center [352, 200] width 59 height 18
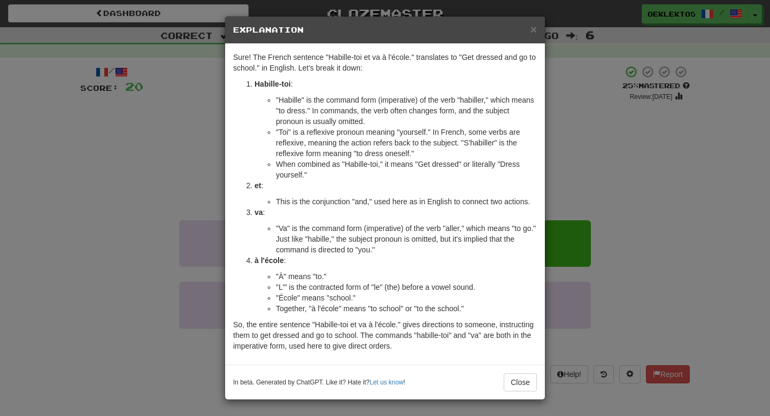
click at [414, 123] on li ""Habille" is the command form (imperative) of the verb "habiller," which means …" at bounding box center [406, 111] width 261 height 32
click at [531, 34] on span "×" at bounding box center [533, 29] width 6 height 12
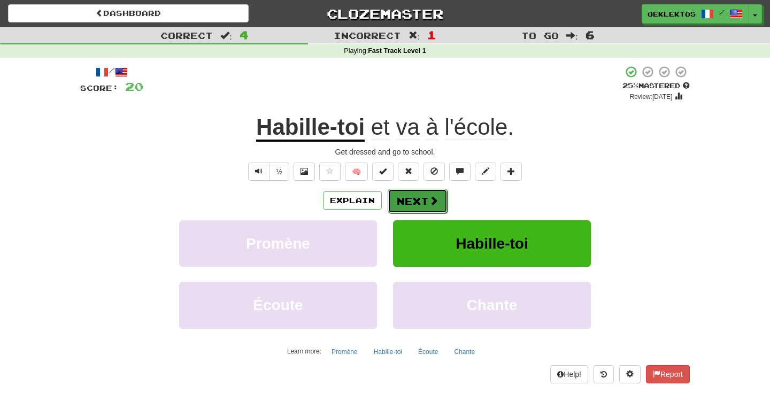
click at [417, 194] on button "Next" at bounding box center [417, 201] width 60 height 25
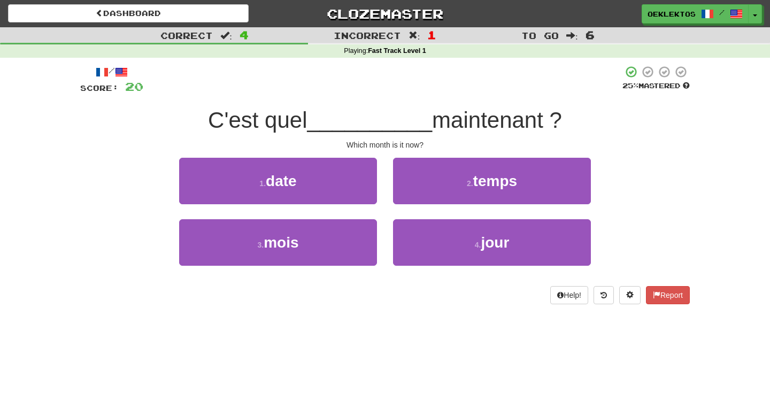
click at [361, 128] on span "__________" at bounding box center [369, 119] width 125 height 25
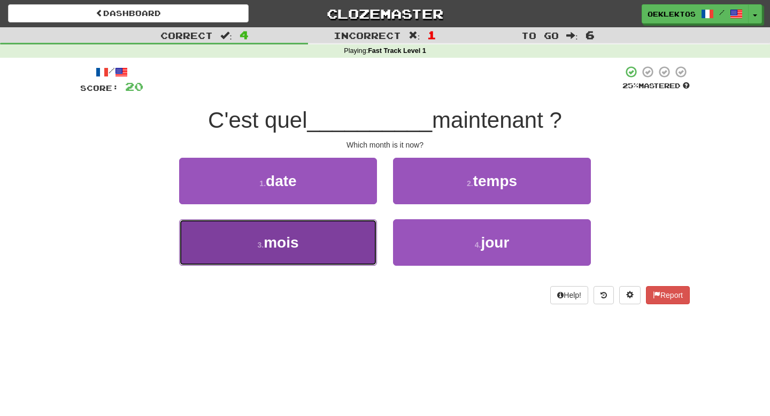
click at [330, 240] on button "3 . mois" at bounding box center [278, 242] width 198 height 46
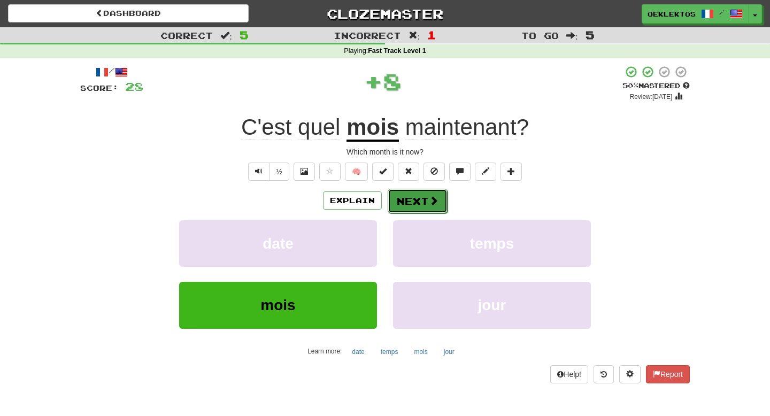
click at [420, 200] on button "Next" at bounding box center [417, 201] width 60 height 25
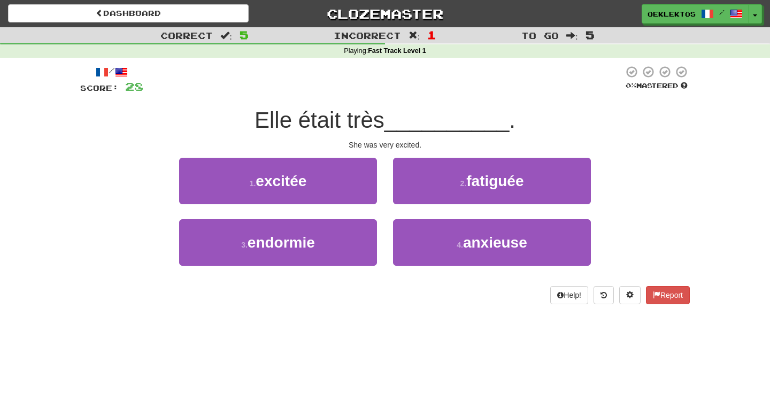
click at [412, 141] on div "She was very excited." at bounding box center [384, 144] width 609 height 11
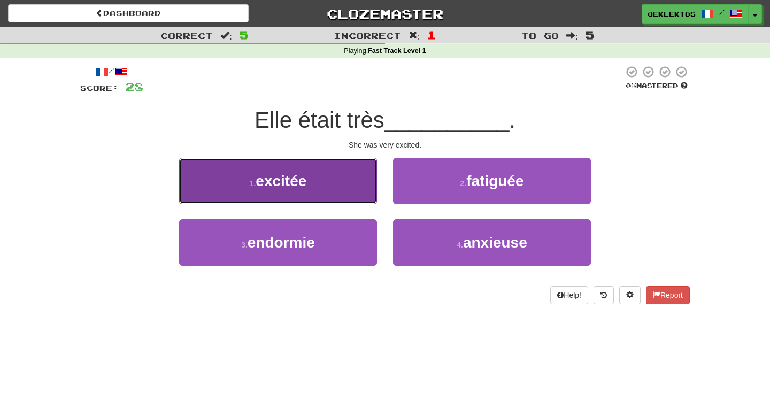
click at [336, 195] on button "1 . excitée" at bounding box center [278, 181] width 198 height 46
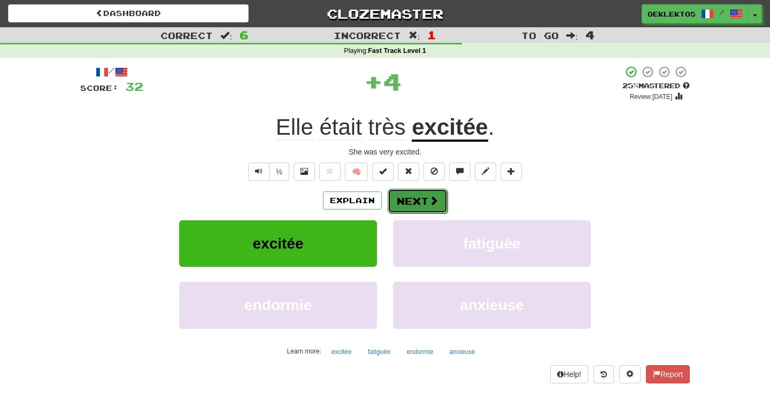
click at [423, 202] on button "Next" at bounding box center [417, 201] width 60 height 25
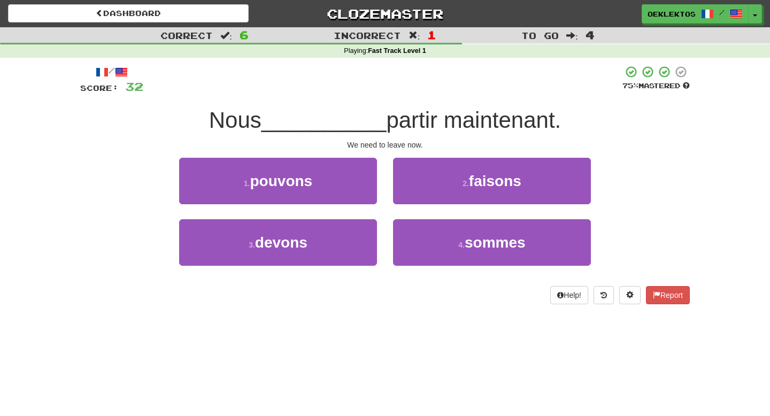
click at [415, 136] on div "/ Score: 32 75 % Mastered Nous __________ partir maintenant. We need to leave n…" at bounding box center [384, 184] width 609 height 239
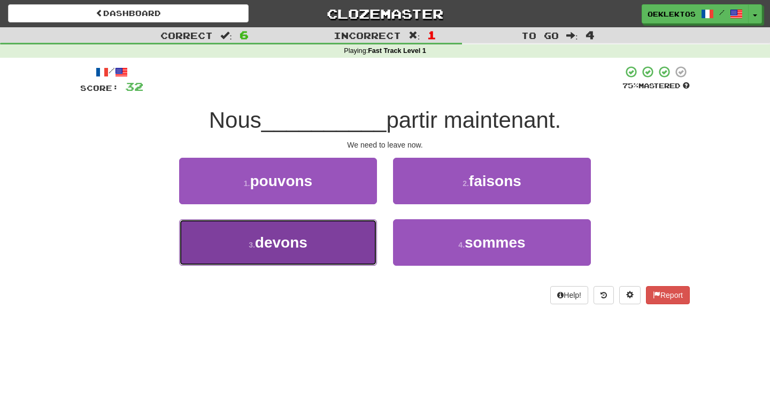
click at [332, 258] on button "3 . devons" at bounding box center [278, 242] width 198 height 46
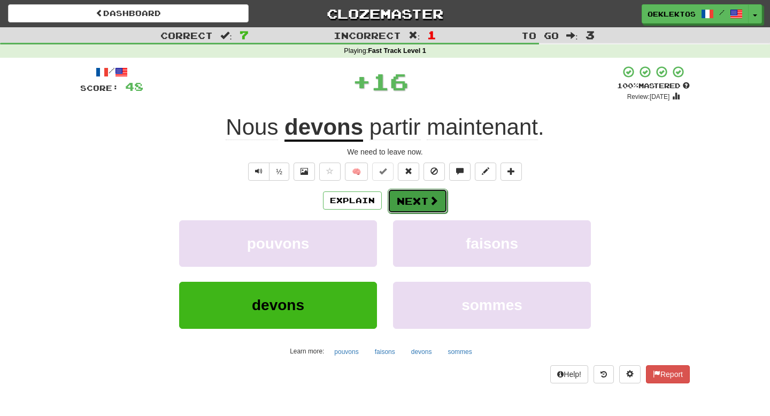
click at [419, 200] on button "Next" at bounding box center [417, 201] width 60 height 25
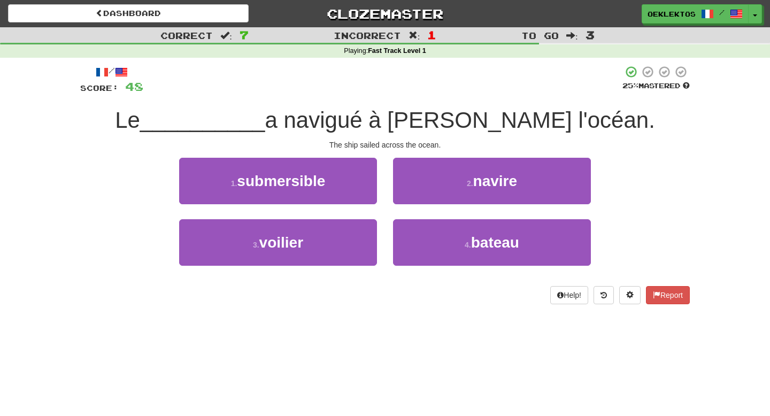
click at [404, 137] on div "/ Score: 48 25 % Mastered Le __________ a navigué à [PERSON_NAME] l'océan. The …" at bounding box center [384, 184] width 609 height 239
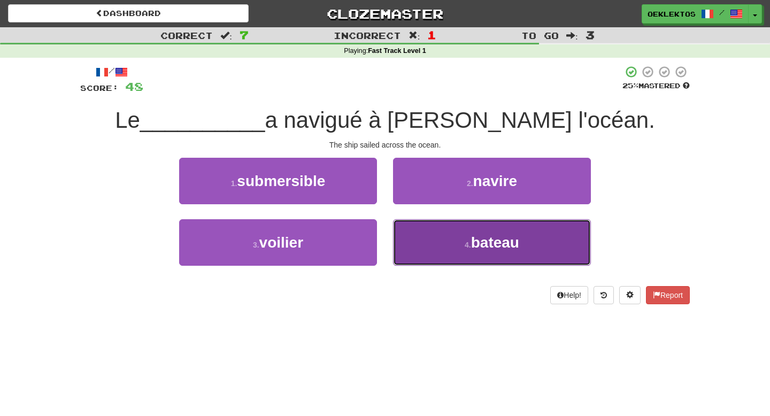
click at [480, 250] on span "bateau" at bounding box center [495, 242] width 48 height 17
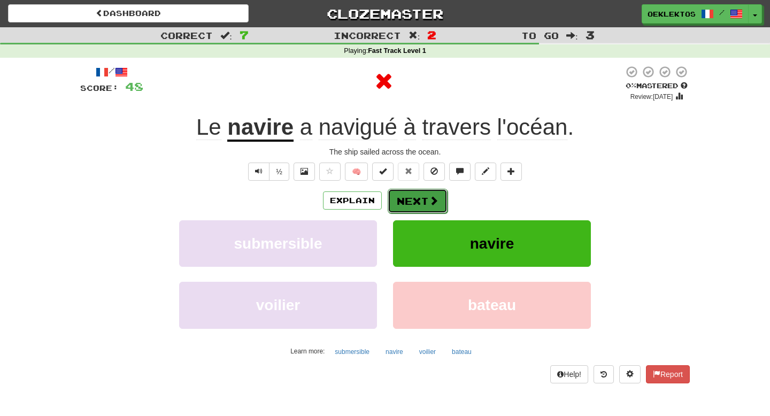
click at [417, 197] on button "Next" at bounding box center [417, 201] width 60 height 25
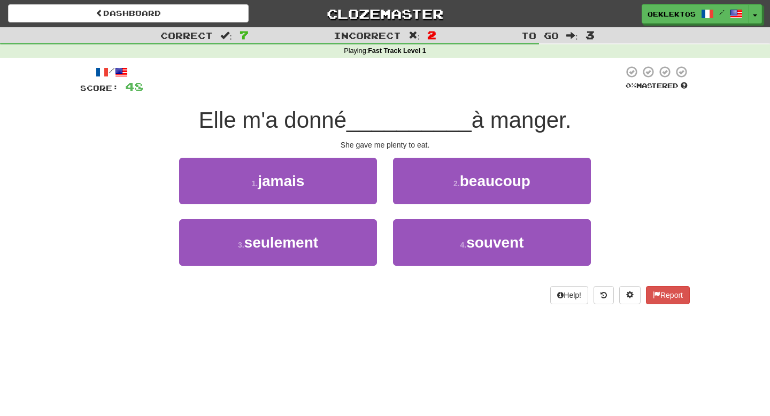
click at [397, 126] on span "__________" at bounding box center [408, 119] width 125 height 25
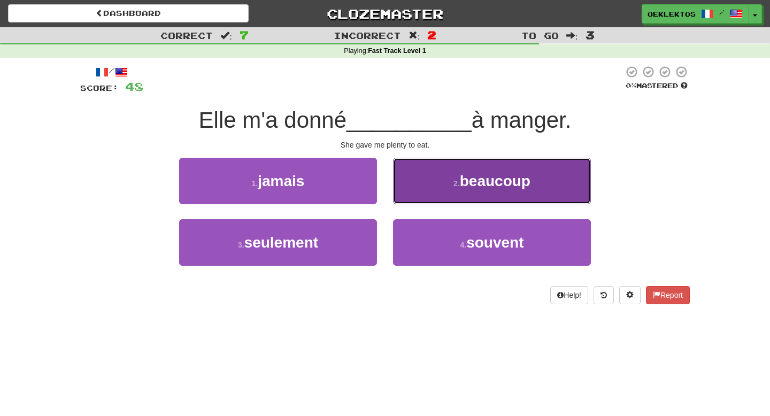
click at [449, 192] on button "2 . beaucoup" at bounding box center [492, 181] width 198 height 46
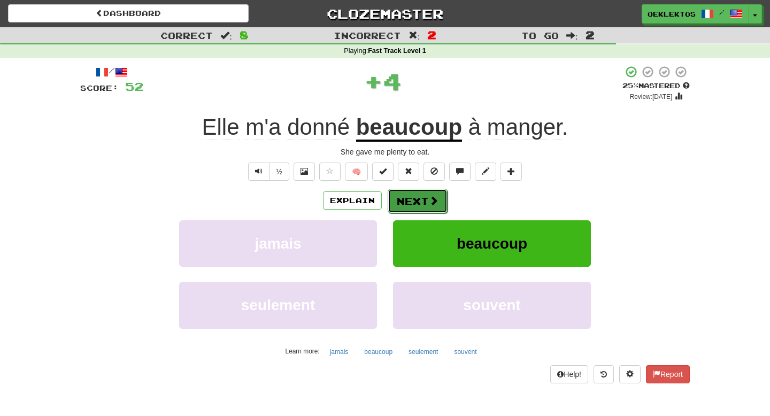
click at [429, 204] on span at bounding box center [434, 201] width 10 height 10
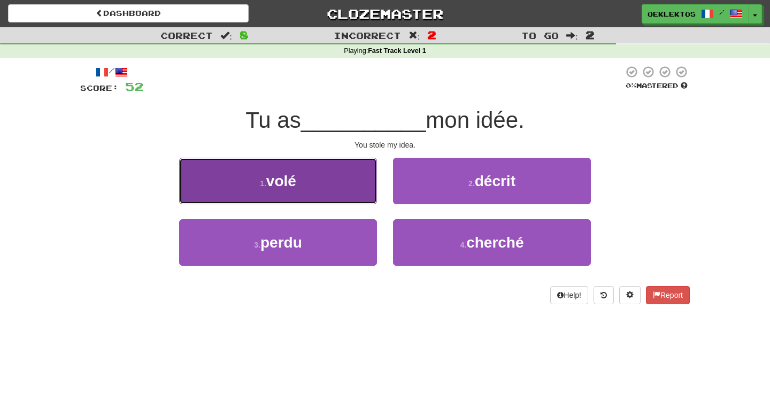
click at [333, 183] on button "1 . volé" at bounding box center [278, 181] width 198 height 46
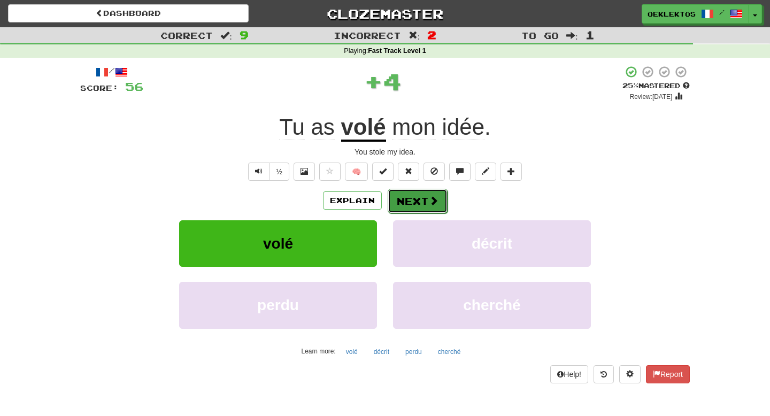
click at [413, 196] on button "Next" at bounding box center [417, 201] width 60 height 25
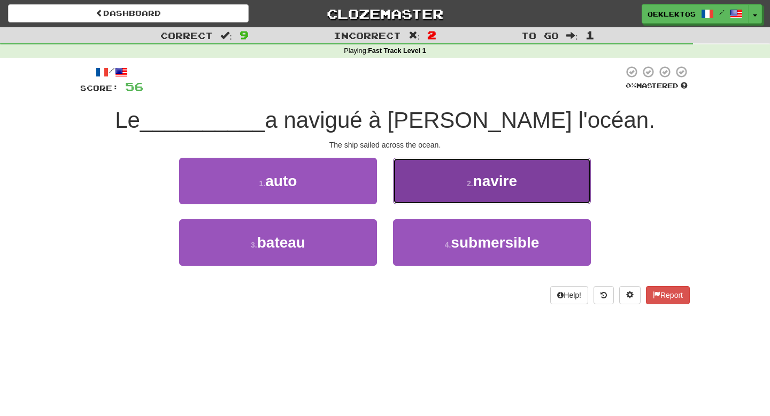
click at [443, 195] on button "2 . navire" at bounding box center [492, 181] width 198 height 46
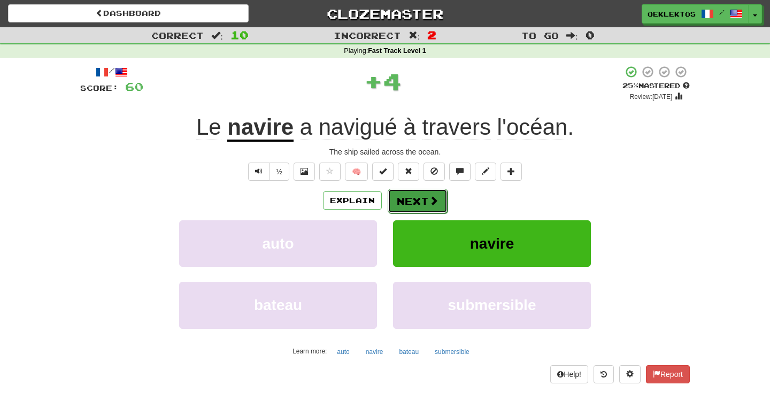
click at [426, 200] on button "Next" at bounding box center [417, 201] width 60 height 25
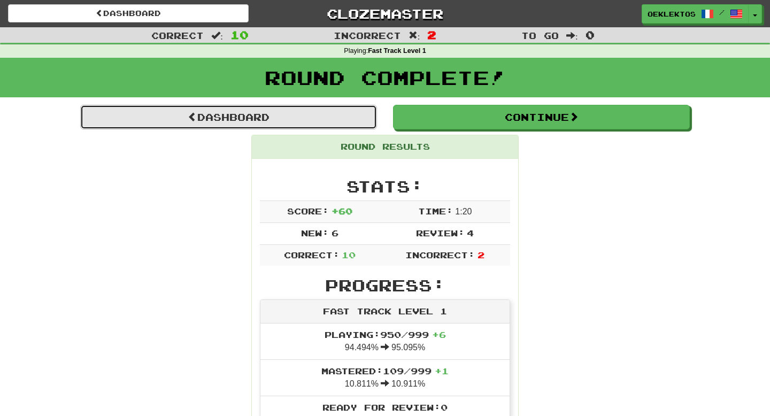
click at [330, 110] on link "Dashboard" at bounding box center [228, 117] width 297 height 25
